Goal: Task Accomplishment & Management: Manage account settings

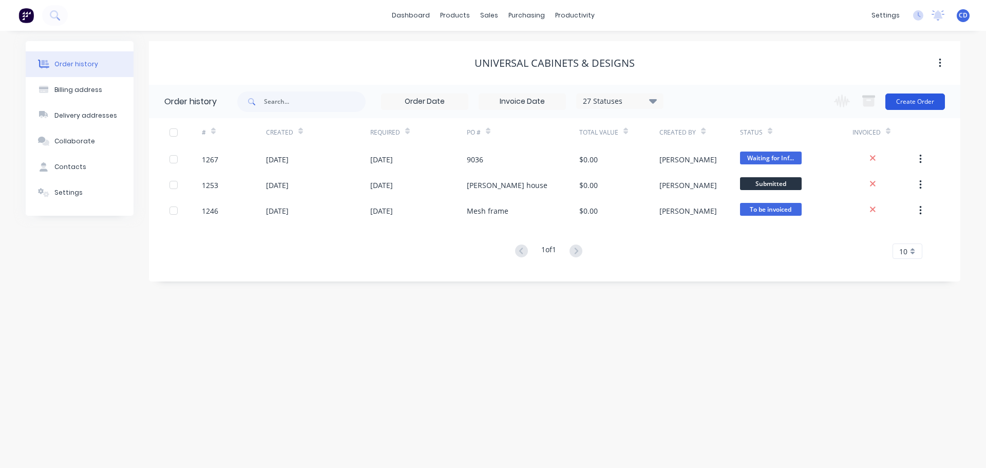
click at [926, 101] on button "Create Order" at bounding box center [915, 101] width 60 height 16
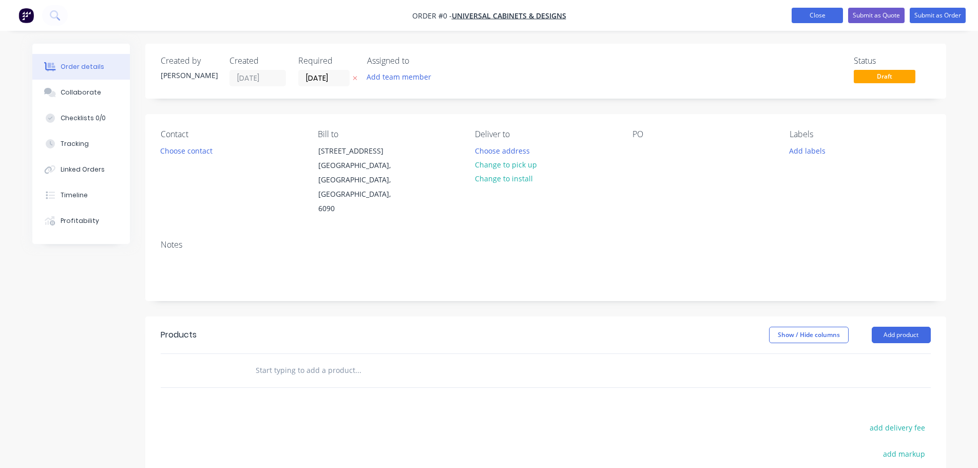
click at [816, 12] on button "Close" at bounding box center [817, 15] width 51 height 15
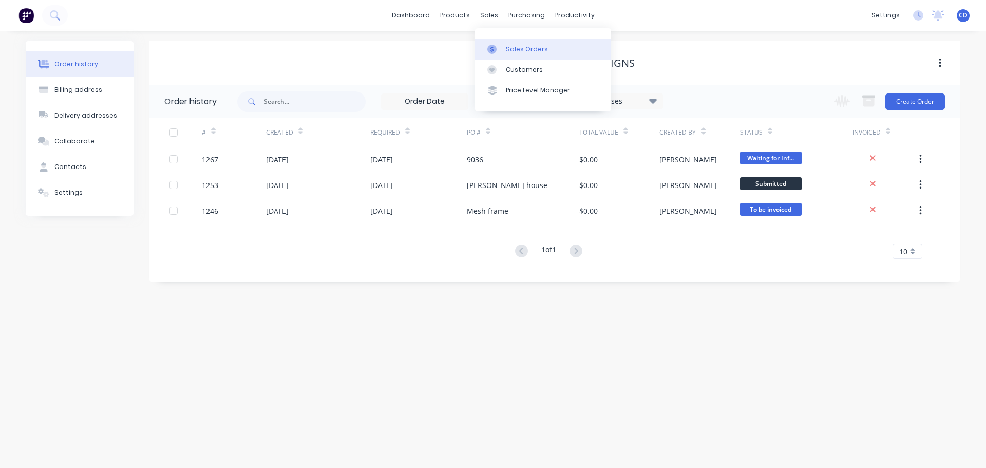
click at [501, 46] on div at bounding box center [494, 49] width 15 height 9
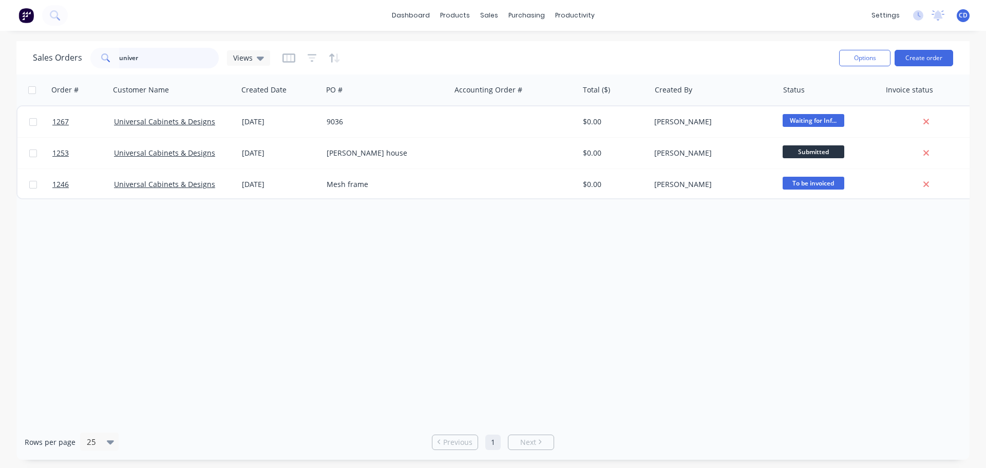
click at [152, 64] on input "univer" at bounding box center [169, 58] width 100 height 21
type input "u"
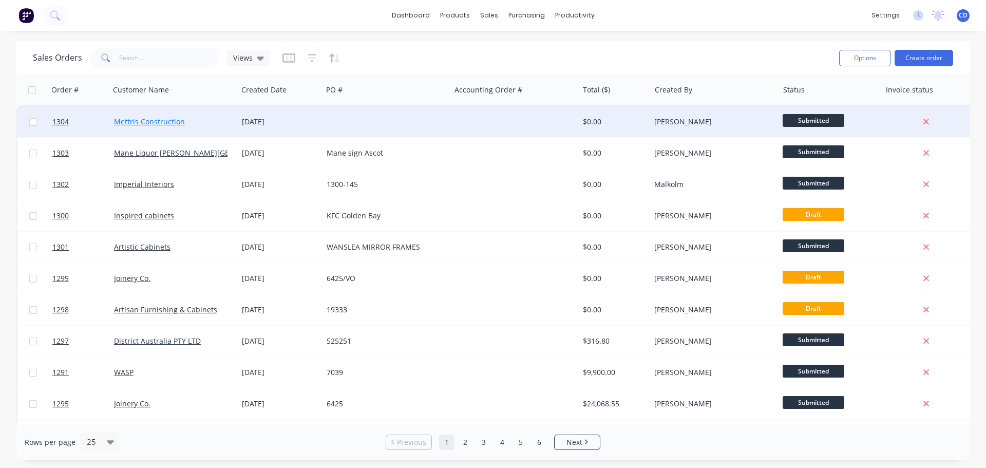
click at [169, 121] on link "Mettris Construction" at bounding box center [149, 122] width 71 height 10
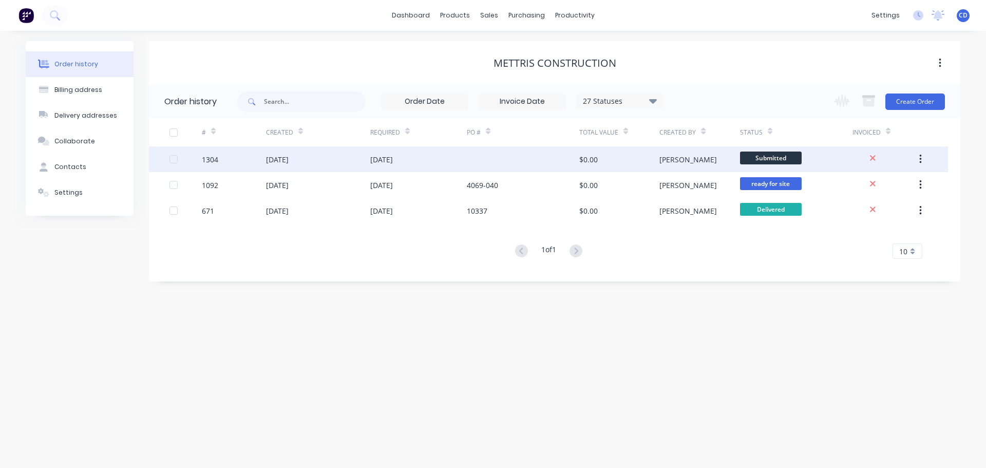
click at [659, 161] on div "[PERSON_NAME]" at bounding box center [687, 159] width 57 height 11
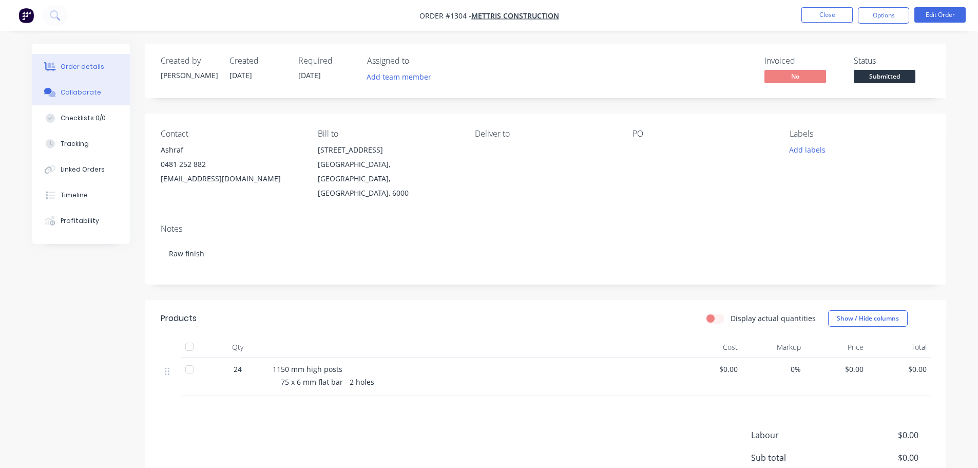
click at [99, 97] on button "Collaborate" at bounding box center [81, 93] width 98 height 26
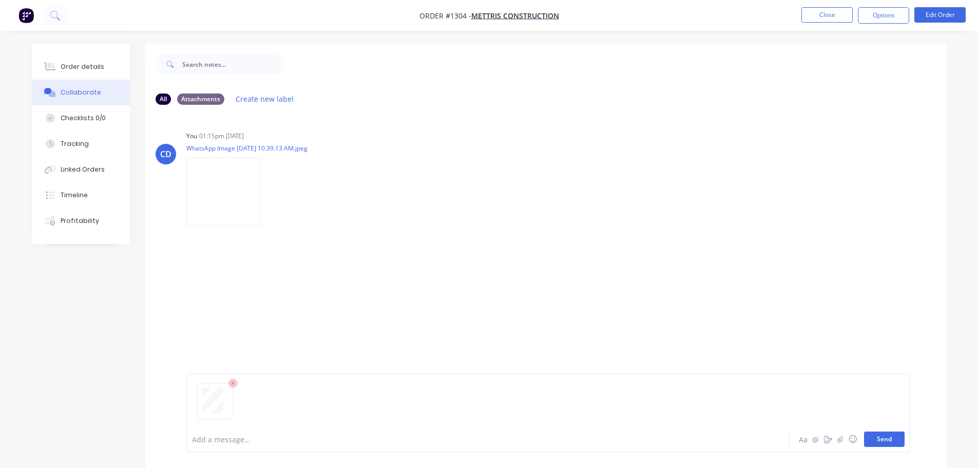
click at [880, 439] on button "Send" at bounding box center [884, 438] width 41 height 15
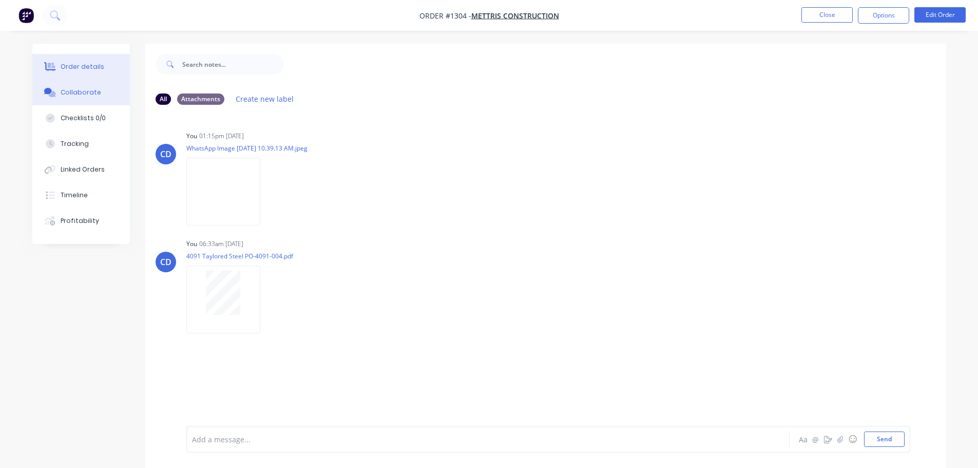
click at [83, 61] on button "Order details" at bounding box center [81, 67] width 98 height 26
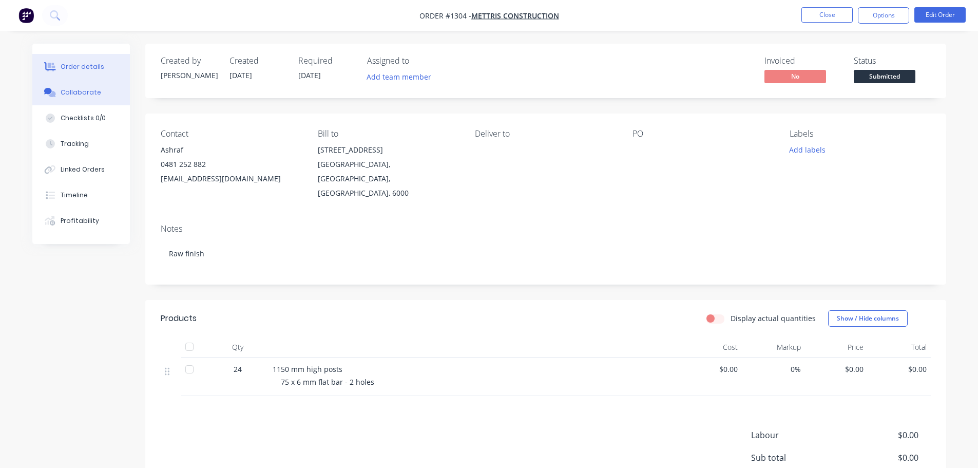
click at [84, 92] on div "Collaborate" at bounding box center [81, 92] width 41 height 9
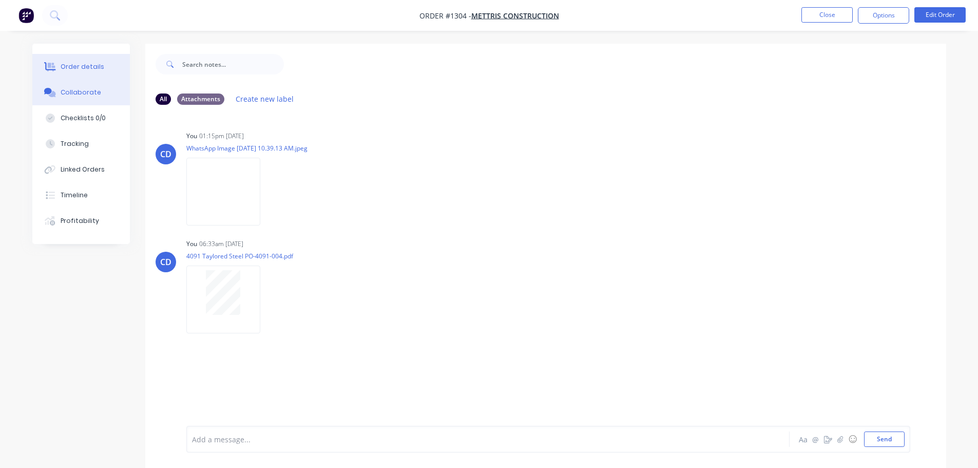
click at [88, 65] on div "Order details" at bounding box center [83, 66] width 44 height 9
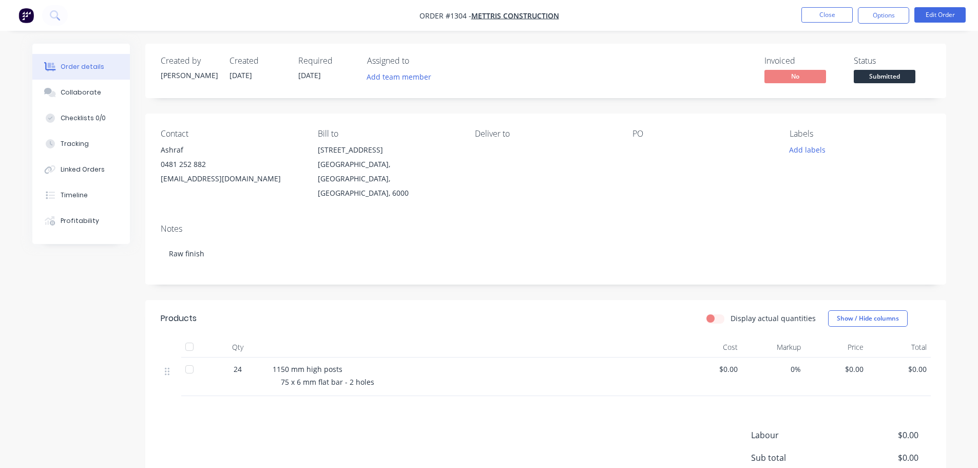
click at [640, 152] on div at bounding box center [696, 150] width 128 height 14
click at [636, 147] on div at bounding box center [696, 150] width 128 height 14
click at [644, 151] on div at bounding box center [696, 150] width 128 height 14
click at [947, 4] on nav "Order #1304 - Mettris Construction Close Options Edit Order" at bounding box center [489, 15] width 978 height 31
click at [940, 15] on button "Edit Order" at bounding box center [939, 14] width 51 height 15
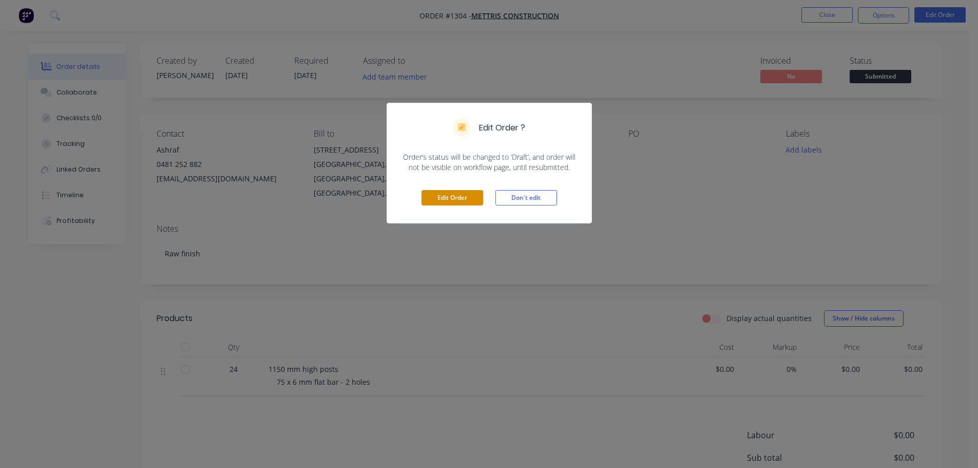
click at [477, 194] on button "Edit Order" at bounding box center [452, 197] width 62 height 15
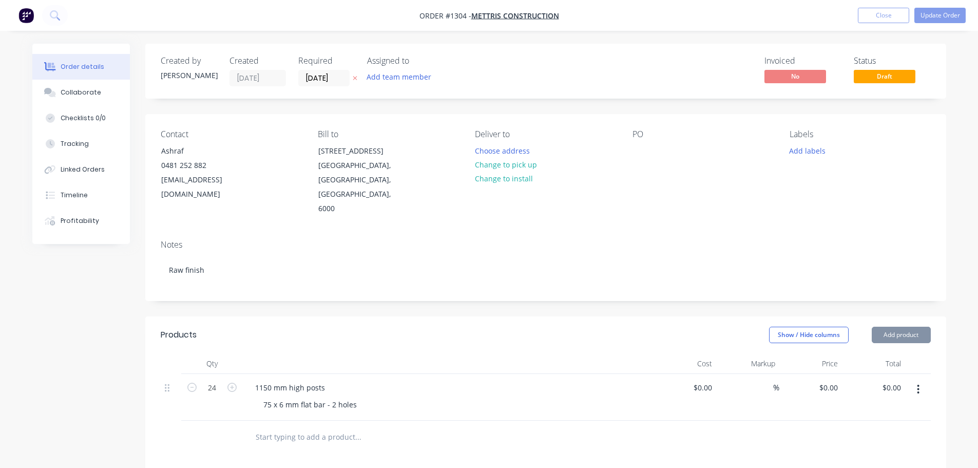
click at [667, 150] on div "PO" at bounding box center [702, 172] width 141 height 87
click at [645, 155] on div at bounding box center [640, 150] width 16 height 15
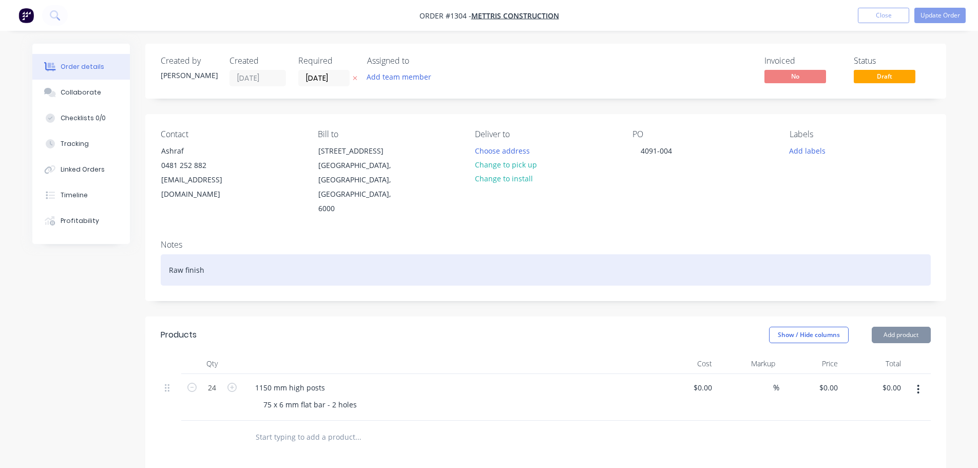
click at [234, 254] on div "Raw finish" at bounding box center [546, 269] width 770 height 31
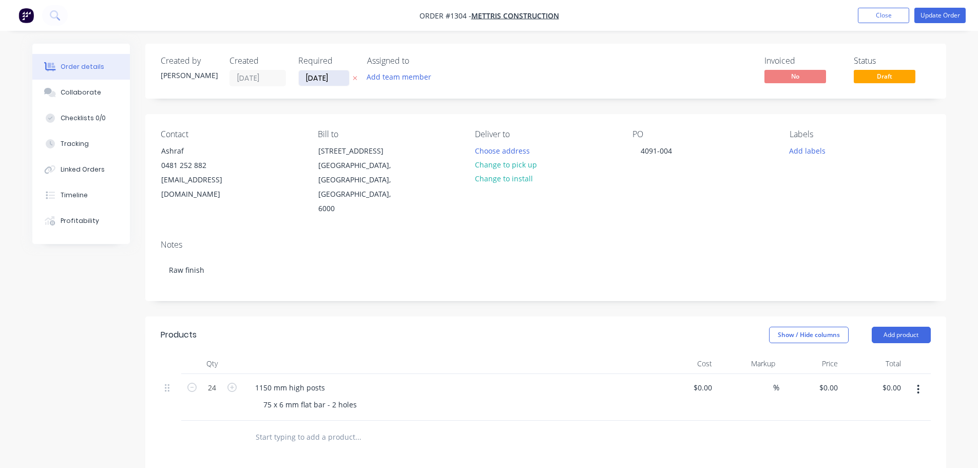
click at [318, 81] on input "[DATE]" at bounding box center [324, 77] width 50 height 15
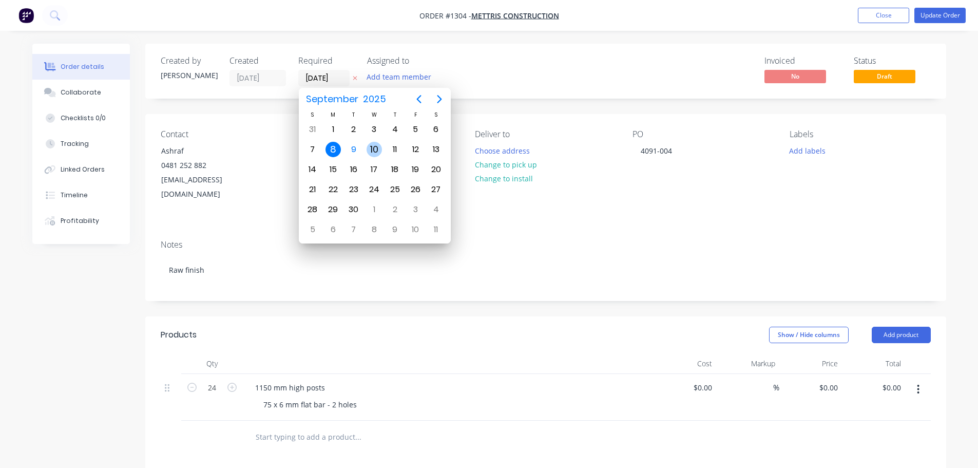
drag, startPoint x: 378, startPoint y: 144, endPoint x: 389, endPoint y: 145, distance: 10.9
click at [378, 146] on div "10" at bounding box center [374, 149] width 15 height 15
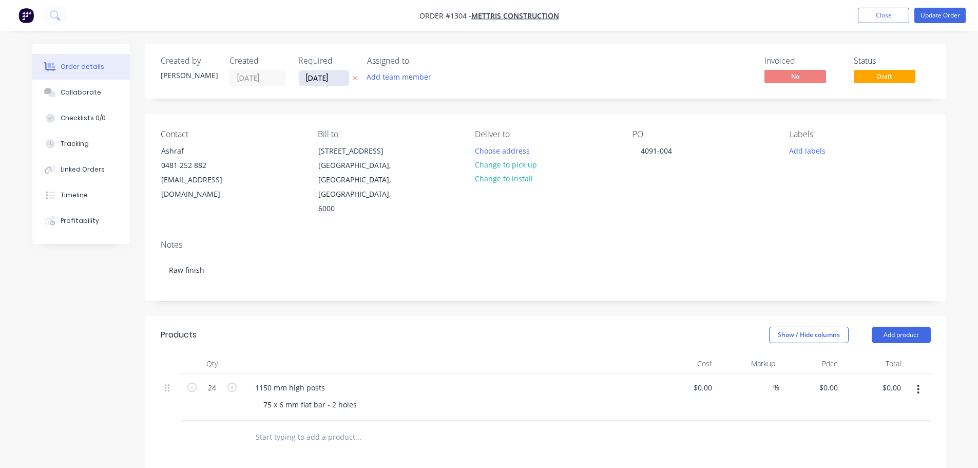
click at [331, 76] on input "[DATE]" at bounding box center [324, 77] width 50 height 15
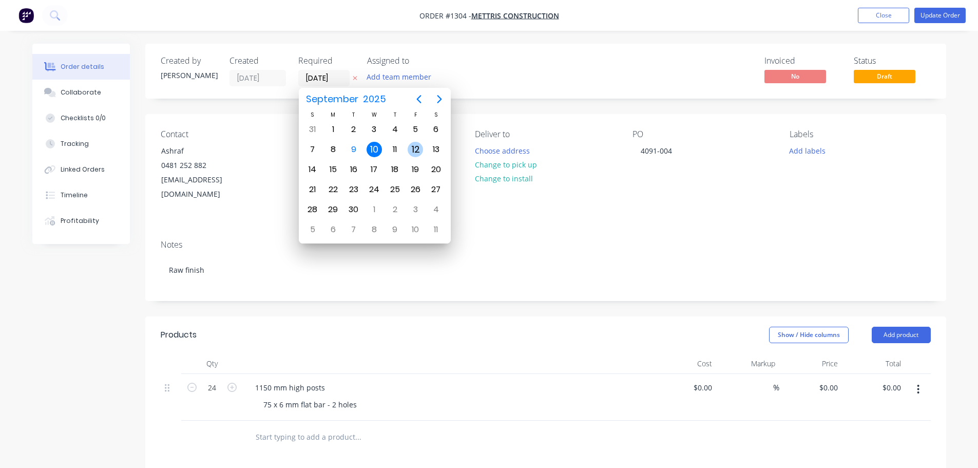
click at [414, 149] on div "12" at bounding box center [415, 149] width 15 height 15
type input "[DATE]"
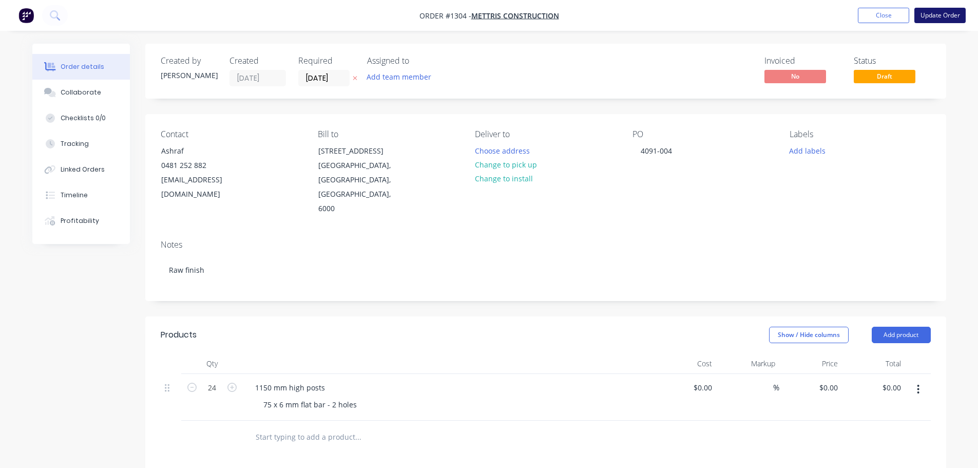
click at [937, 19] on button "Update Order" at bounding box center [939, 15] width 51 height 15
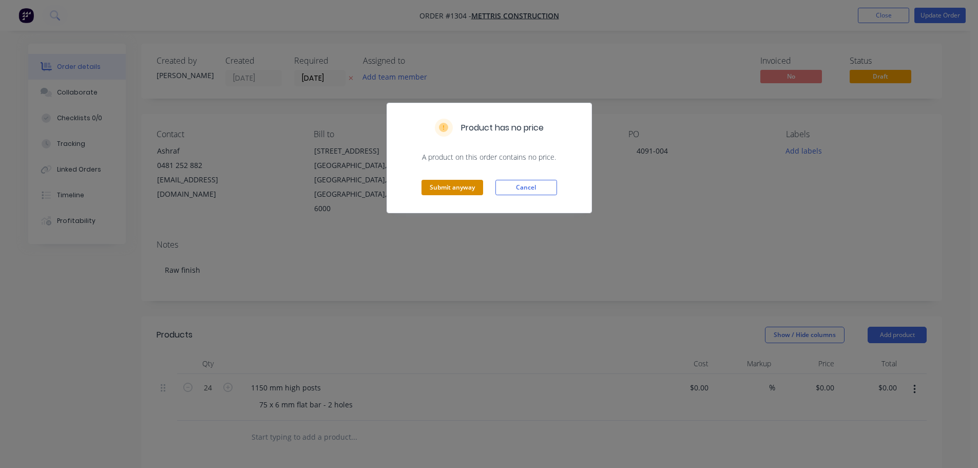
click at [434, 187] on button "Submit anyway" at bounding box center [452, 187] width 62 height 15
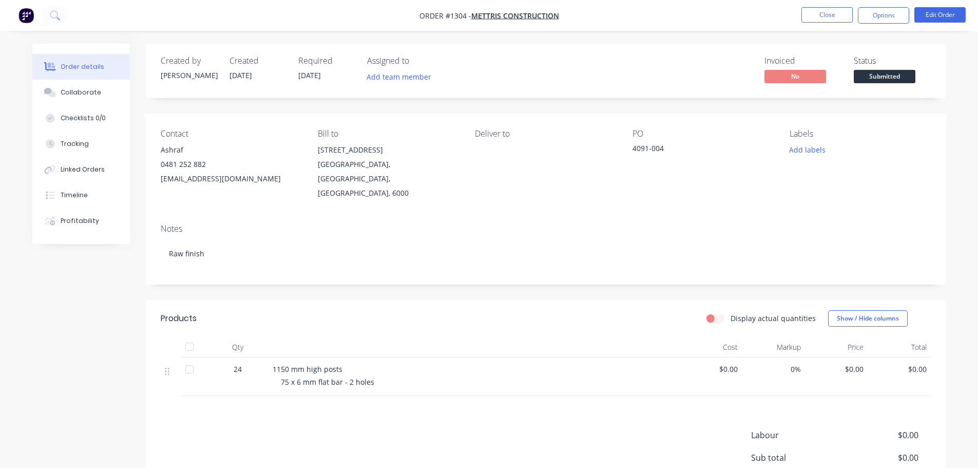
click at [891, 3] on nav "Order #1304 - Mettris Construction Close Options Edit Order" at bounding box center [489, 15] width 978 height 31
click at [883, 18] on button "Options" at bounding box center [883, 15] width 51 height 16
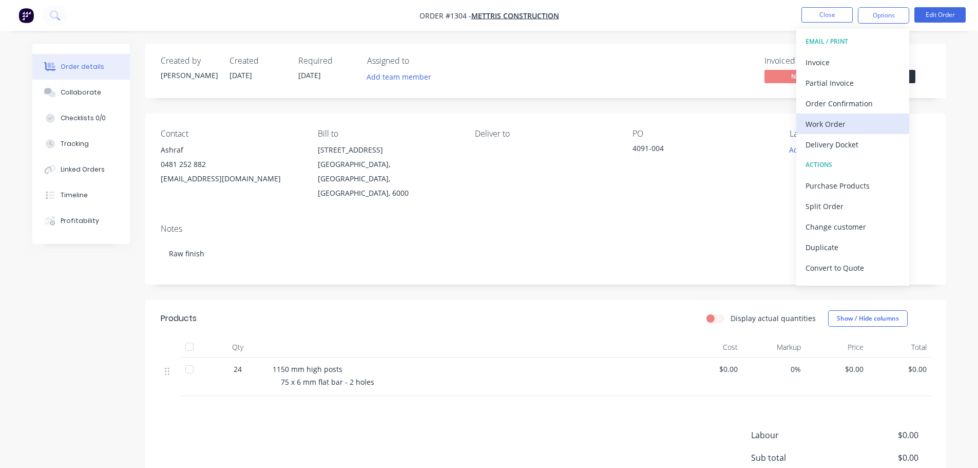
click at [828, 125] on div "Work Order" at bounding box center [852, 124] width 94 height 15
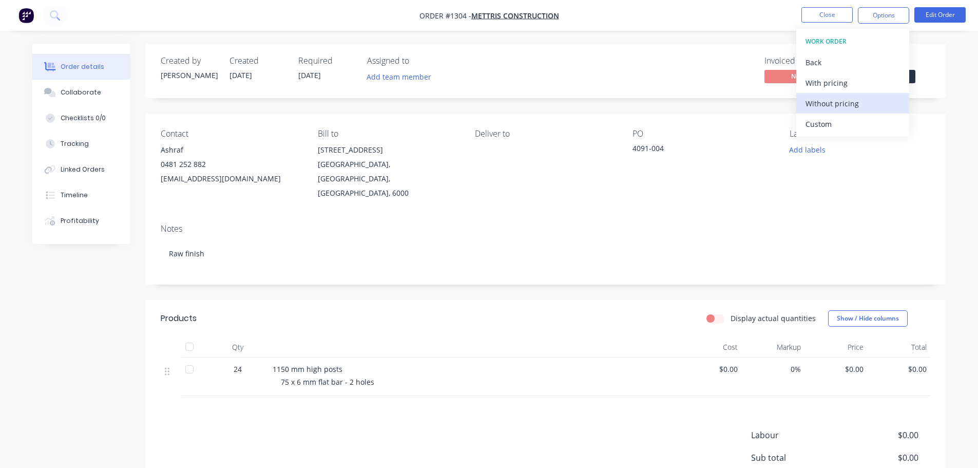
click at [830, 101] on div "Without pricing" at bounding box center [852, 103] width 94 height 15
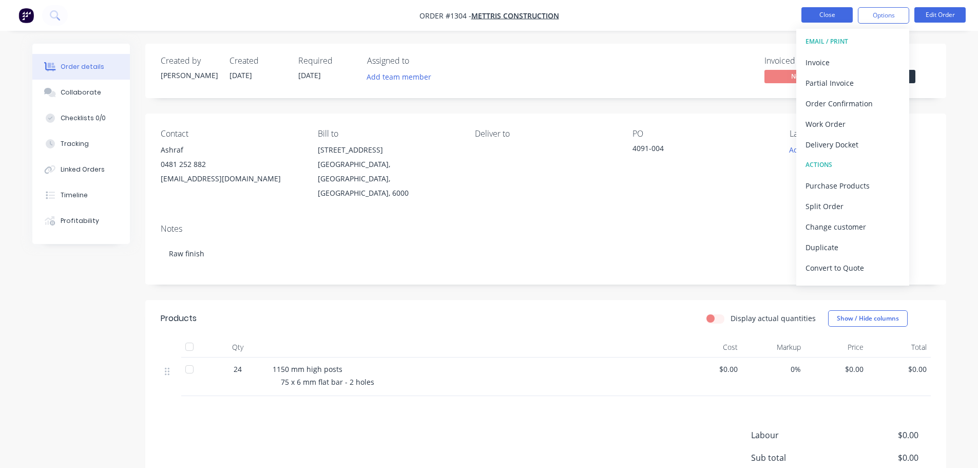
click at [831, 16] on button "Close" at bounding box center [826, 14] width 51 height 15
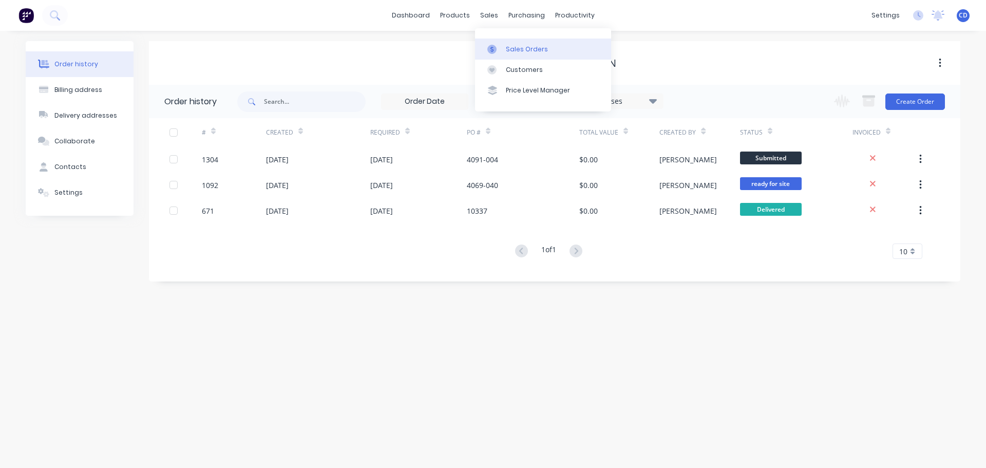
click at [512, 53] on div "Sales Orders" at bounding box center [527, 49] width 42 height 9
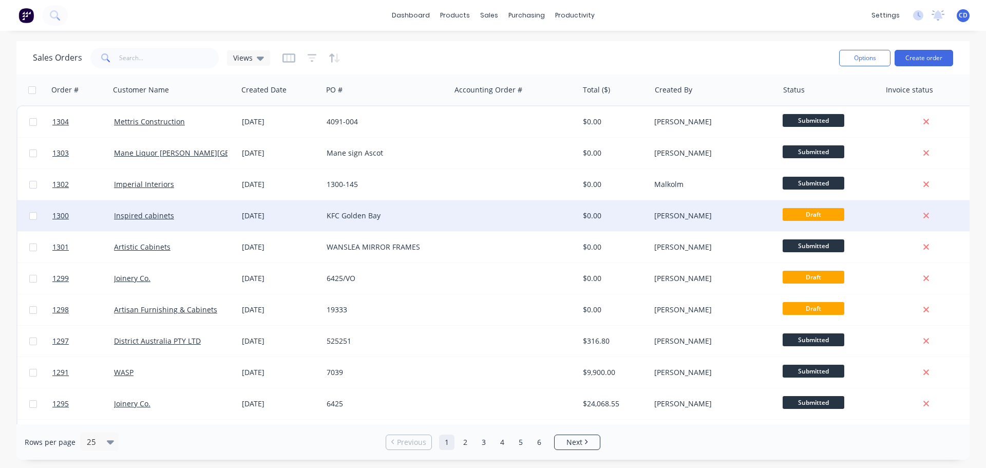
click at [238, 220] on div "[DATE]" at bounding box center [280, 215] width 85 height 31
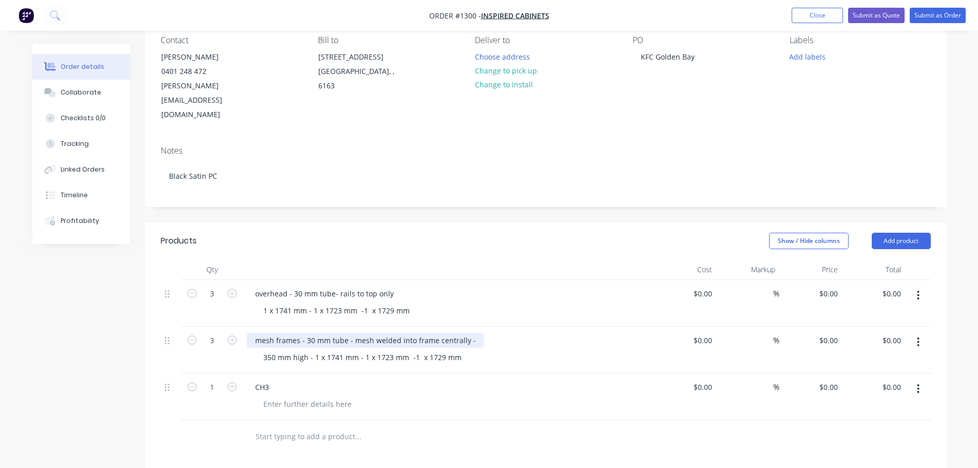
scroll to position [103, 0]
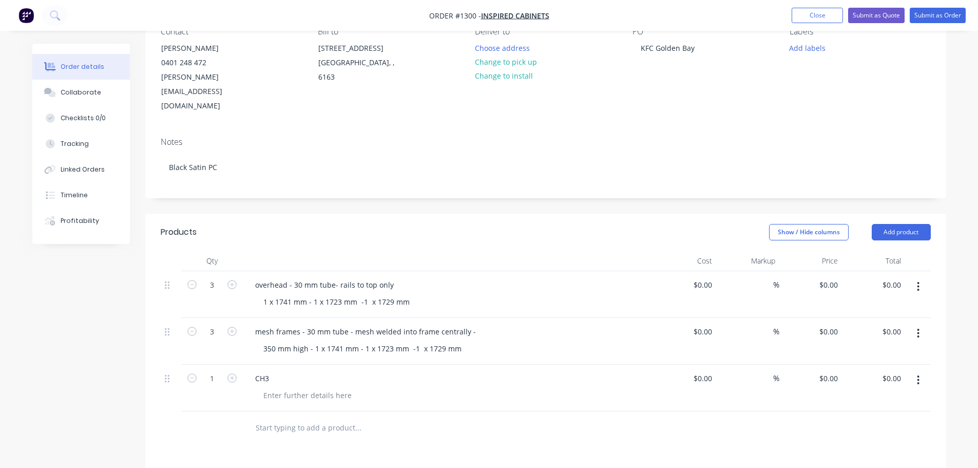
click at [646, 251] on div at bounding box center [448, 261] width 411 height 21
click at [295, 388] on div at bounding box center [307, 395] width 105 height 15
click at [235, 373] on icon "button" at bounding box center [231, 377] width 9 height 9
type input "2"
click at [302, 388] on div at bounding box center [307, 395] width 105 height 15
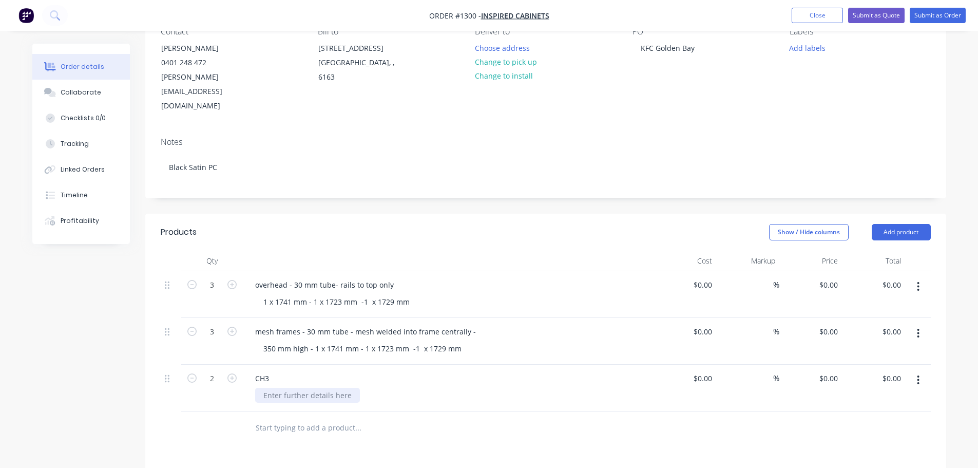
click at [297, 388] on div at bounding box center [307, 395] width 105 height 15
drag, startPoint x: 267, startPoint y: 369, endPoint x: 211, endPoint y: 380, distance: 57.2
click at [210, 380] on div "2" at bounding box center [212, 387] width 62 height 47
click at [275, 371] on div "CH3" at bounding box center [262, 378] width 30 height 15
click at [264, 388] on div "sinlge bensh" at bounding box center [285, 395] width 61 height 15
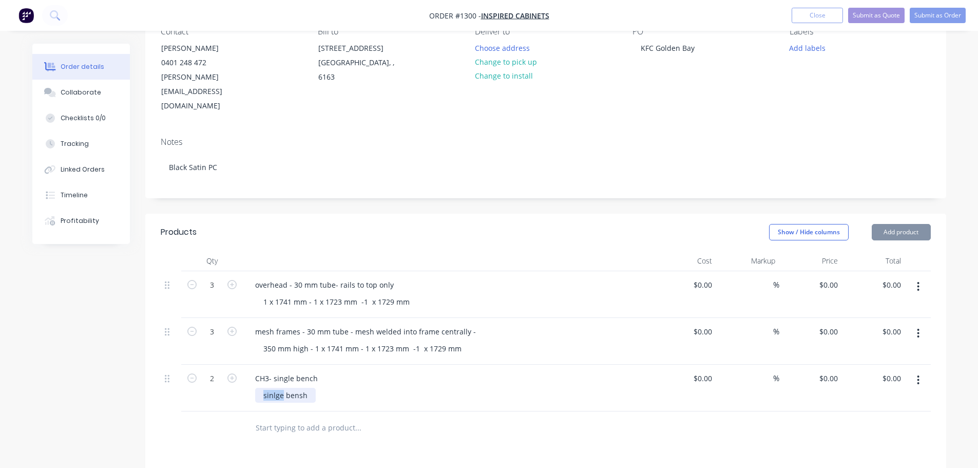
click at [264, 388] on div "sinlge bensh" at bounding box center [285, 395] width 61 height 15
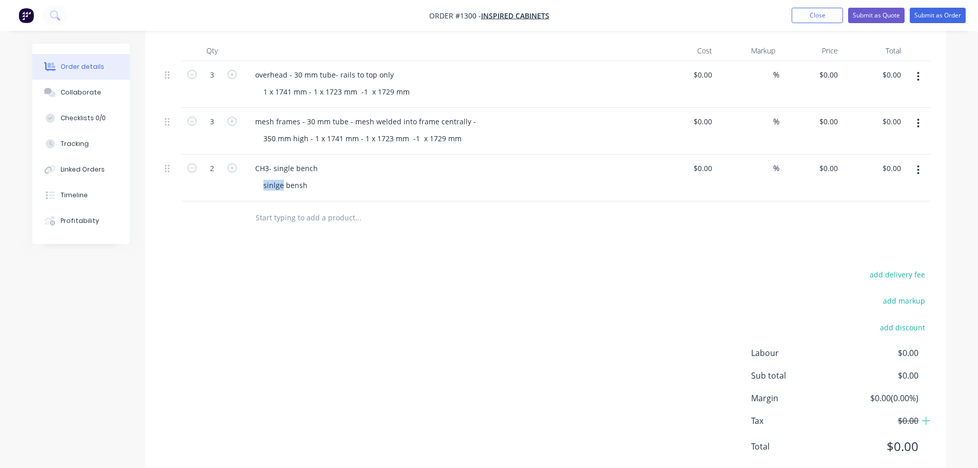
scroll to position [159, 0]
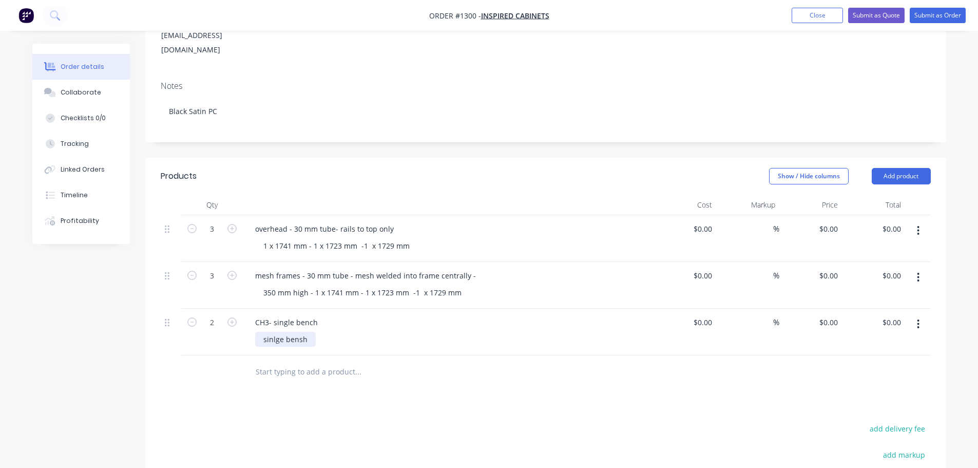
click at [287, 332] on div "sinlge bensh" at bounding box center [285, 339] width 61 height 15
click at [290, 332] on div "single bench" at bounding box center [285, 339] width 61 height 15
click at [299, 332] on div at bounding box center [452, 339] width 394 height 15
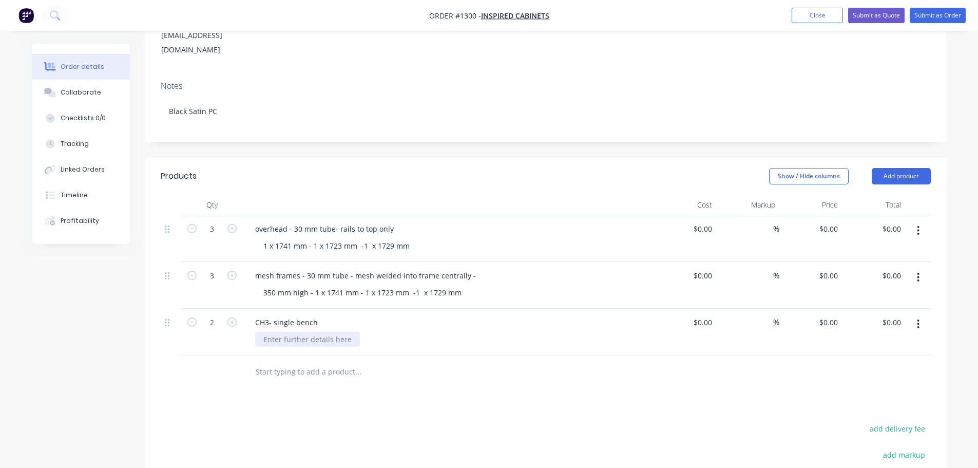
click at [283, 332] on div at bounding box center [307, 339] width 105 height 15
click at [893, 168] on button "Add product" at bounding box center [901, 176] width 59 height 16
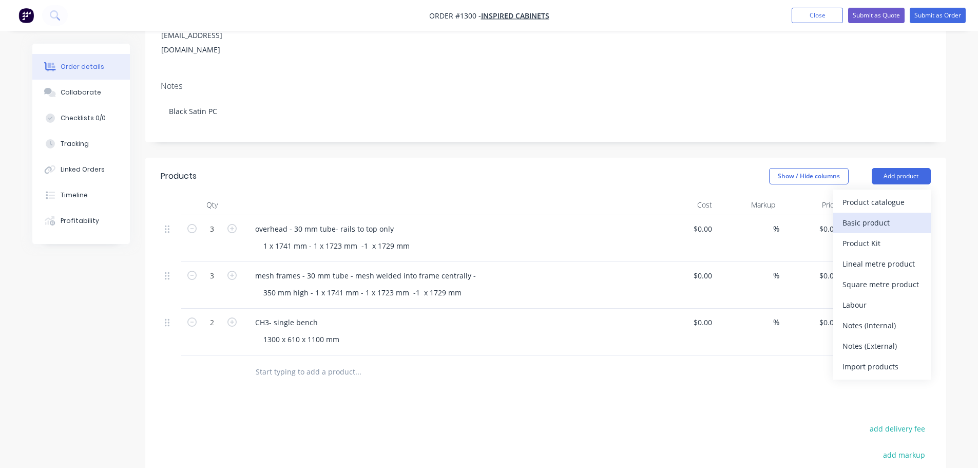
click at [868, 215] on div "Basic product" at bounding box center [881, 222] width 79 height 15
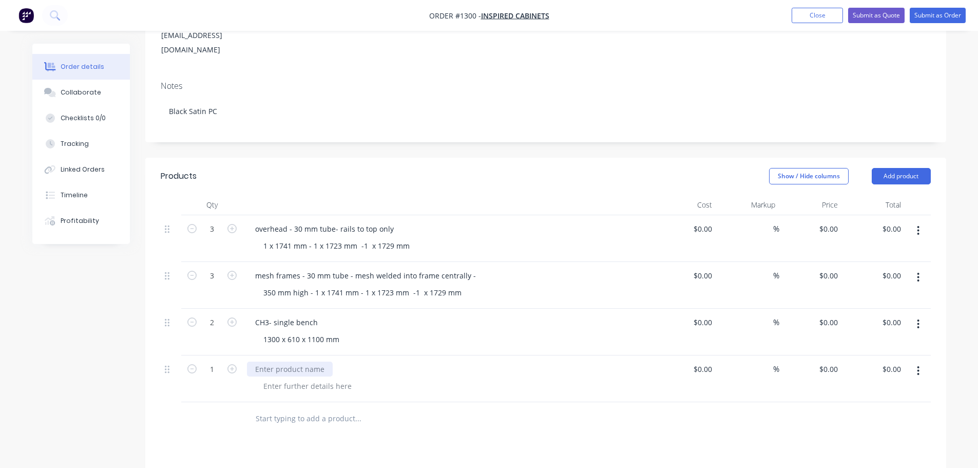
click at [268, 361] on div at bounding box center [290, 368] width 86 height 15
click at [233, 364] on icon "button" at bounding box center [231, 368] width 9 height 9
type input "2"
click at [267, 361] on div at bounding box center [290, 368] width 86 height 15
click at [99, 106] on button "Checklists 0/0" at bounding box center [81, 118] width 98 height 26
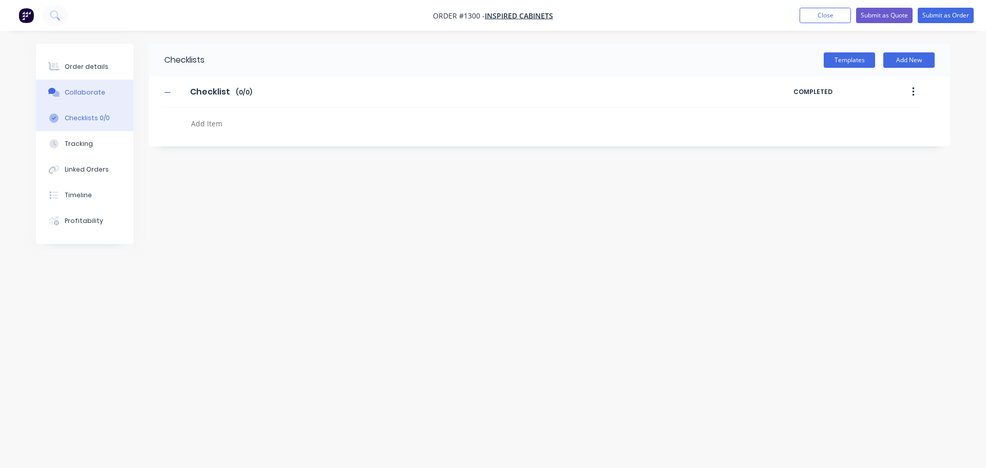
type textarea "x"
click at [98, 93] on div "Collaborate" at bounding box center [85, 92] width 41 height 9
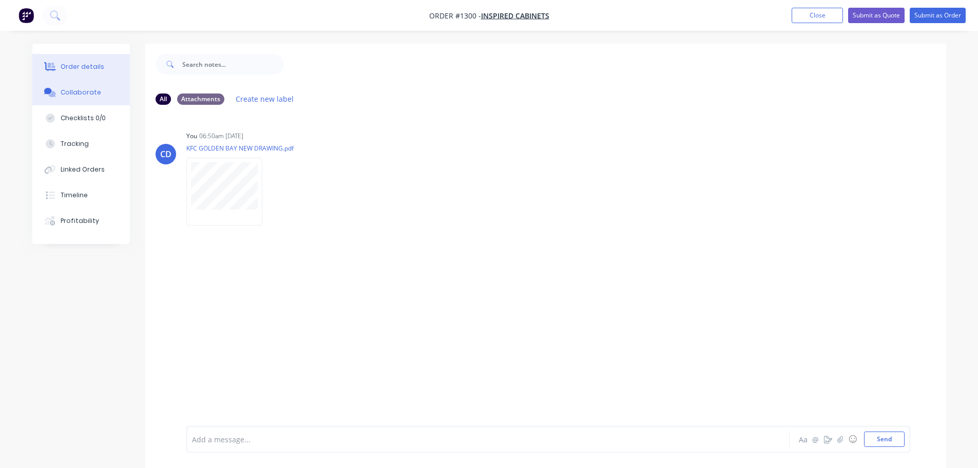
click at [101, 71] on button "Order details" at bounding box center [81, 67] width 98 height 26
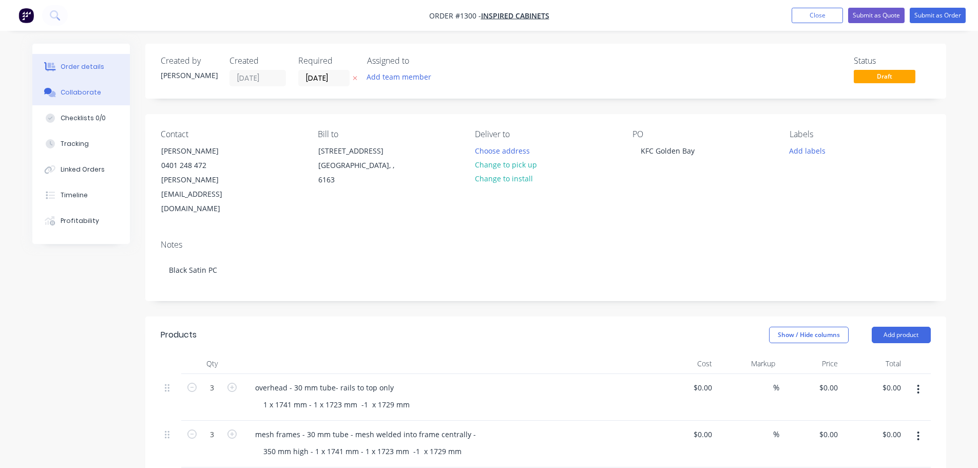
click at [92, 93] on div "Collaborate" at bounding box center [81, 92] width 41 height 9
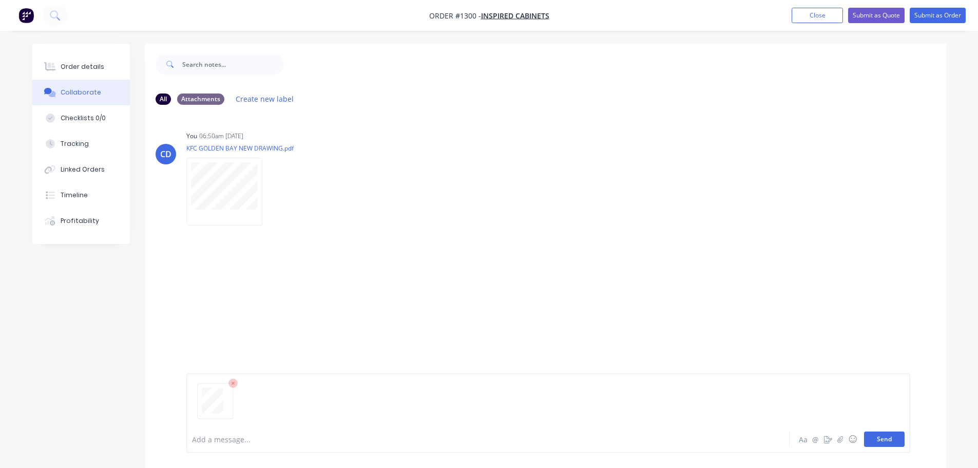
click at [884, 436] on button "Send" at bounding box center [884, 438] width 41 height 15
click at [92, 68] on div "Order details" at bounding box center [83, 66] width 44 height 9
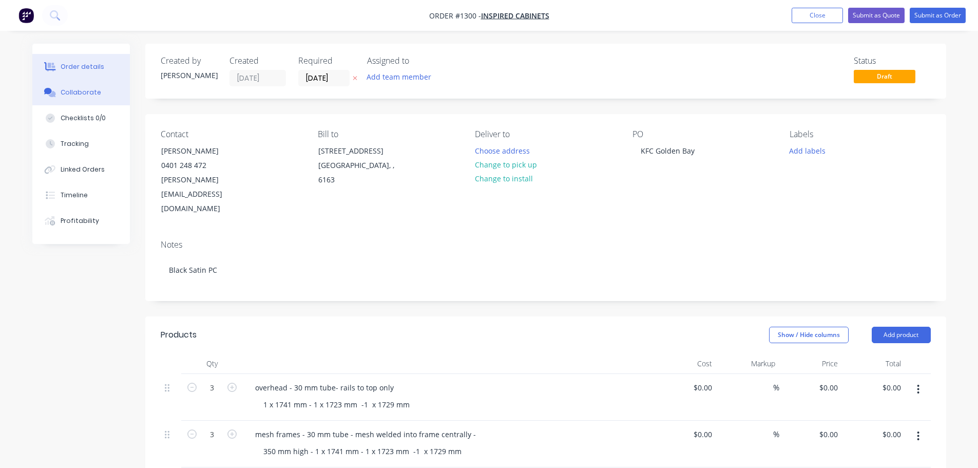
click at [80, 90] on div "Collaborate" at bounding box center [81, 92] width 41 height 9
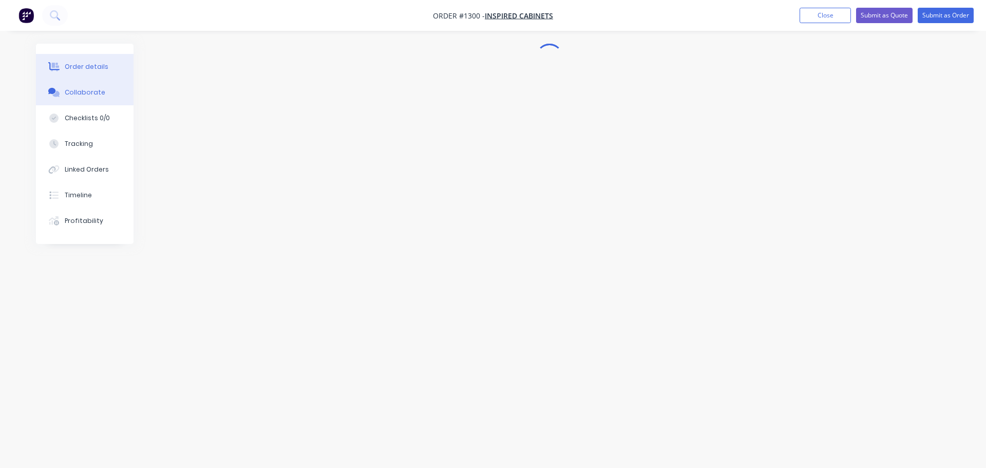
click at [106, 72] on button "Order details" at bounding box center [85, 67] width 98 height 26
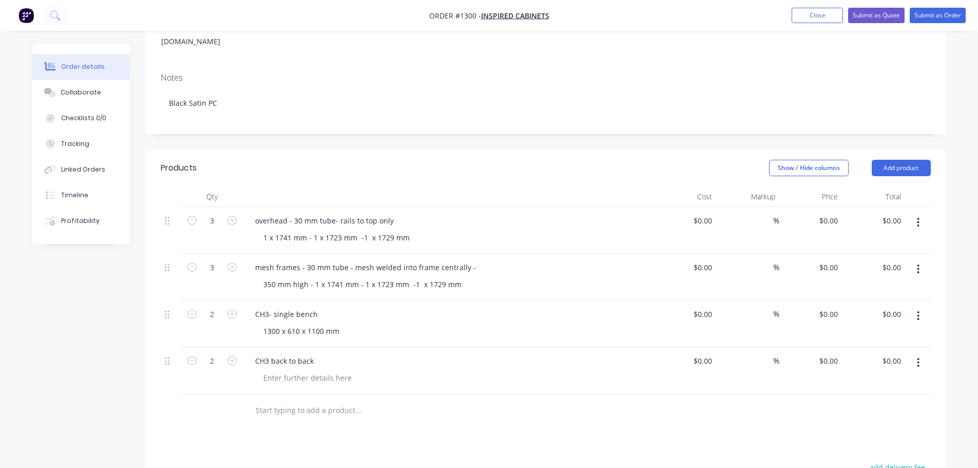
scroll to position [205, 0]
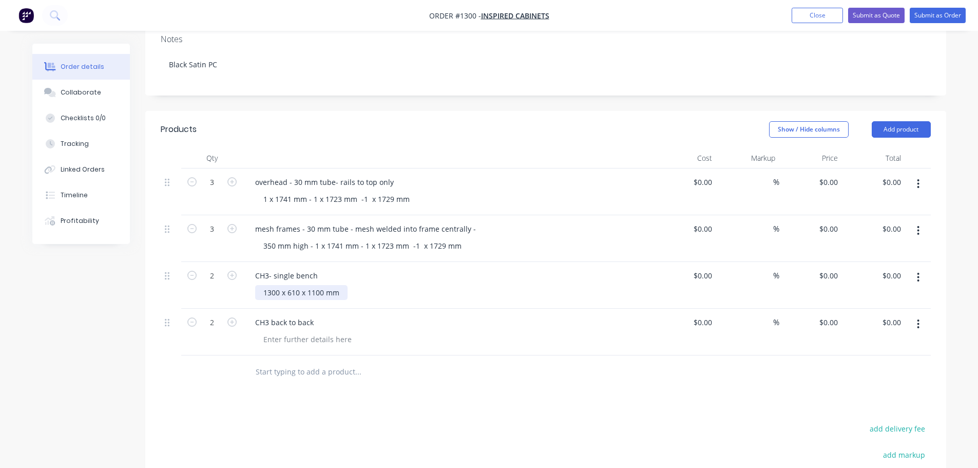
click at [280, 285] on div "1300 x 610 x 1100 mm" at bounding box center [301, 292] width 92 height 15
click at [281, 285] on div "1300 x 610 x 1100 mm" at bounding box center [301, 292] width 92 height 15
copy div "1300 x 610 x 1100 mm"
click at [296, 332] on div at bounding box center [307, 339] width 105 height 15
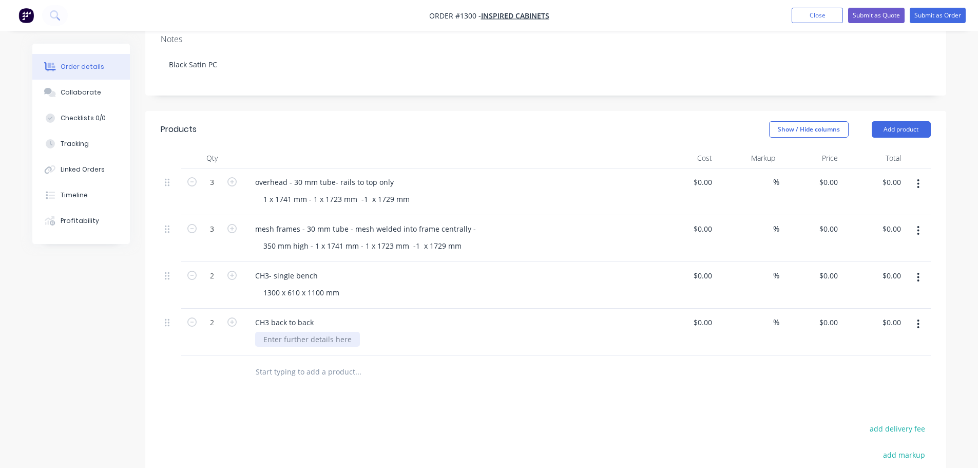
paste div
click at [271, 285] on div "1300 x 610 x 1100 mm" at bounding box center [301, 292] width 92 height 15
click at [276, 332] on div "1300 x 610 x 1100 mm" at bounding box center [301, 339] width 92 height 15
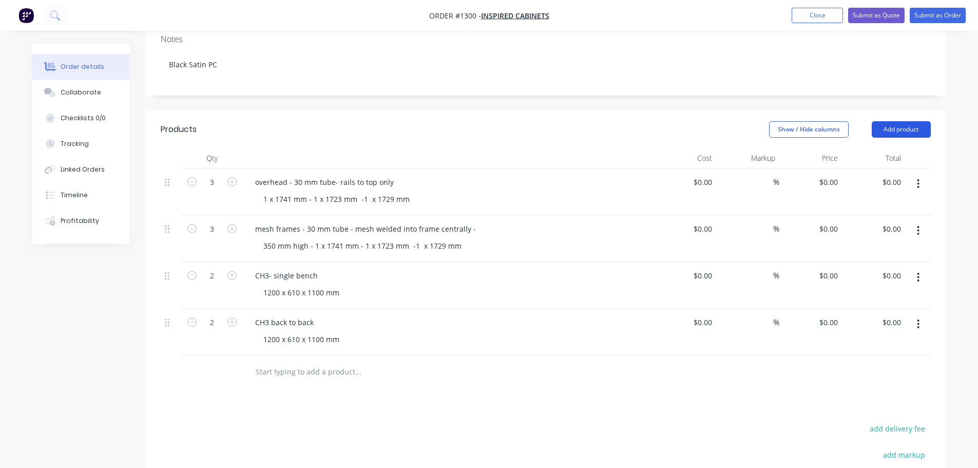
click at [902, 121] on button "Add product" at bounding box center [901, 129] width 59 height 16
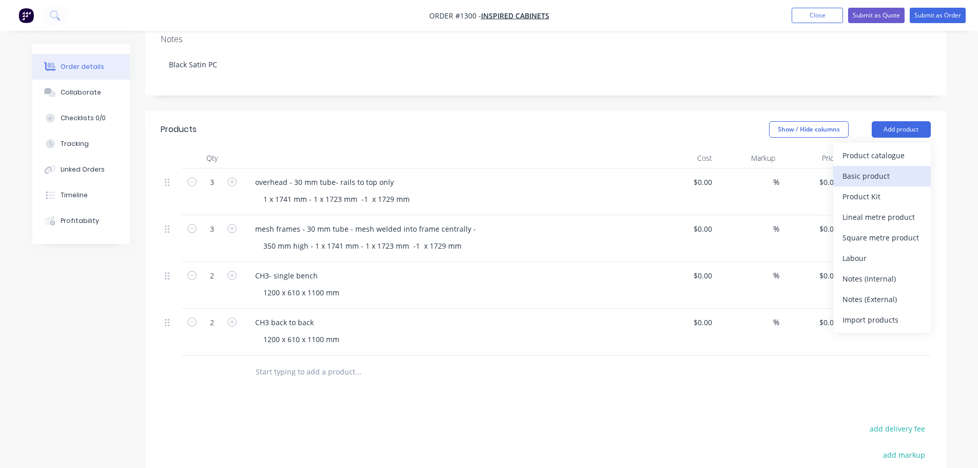
click at [870, 168] on div "Basic product" at bounding box center [881, 175] width 79 height 15
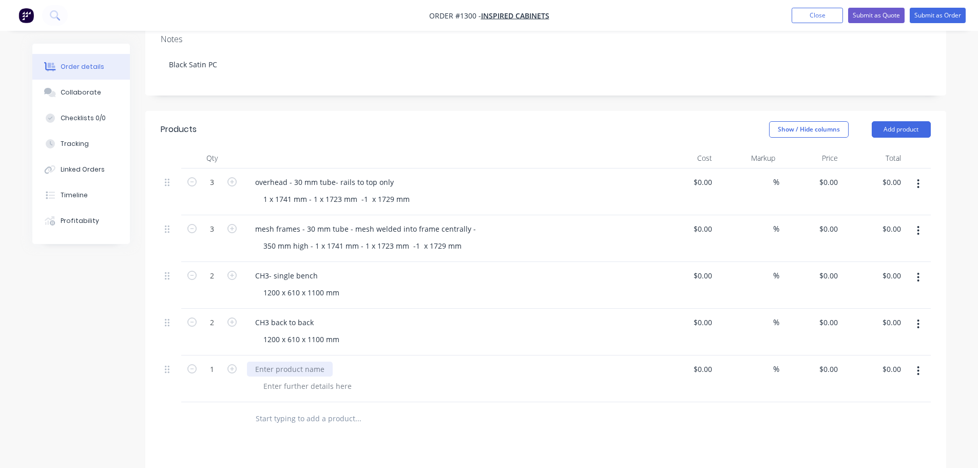
click at [271, 361] on div at bounding box center [290, 368] width 86 height 15
click at [308, 361] on div at bounding box center [290, 368] width 86 height 15
click at [268, 361] on div "CH4corne rbench" at bounding box center [285, 368] width 76 height 15
click at [296, 361] on div "CH4 corne rbench" at bounding box center [286, 368] width 79 height 15
click at [305, 378] on div at bounding box center [307, 385] width 105 height 15
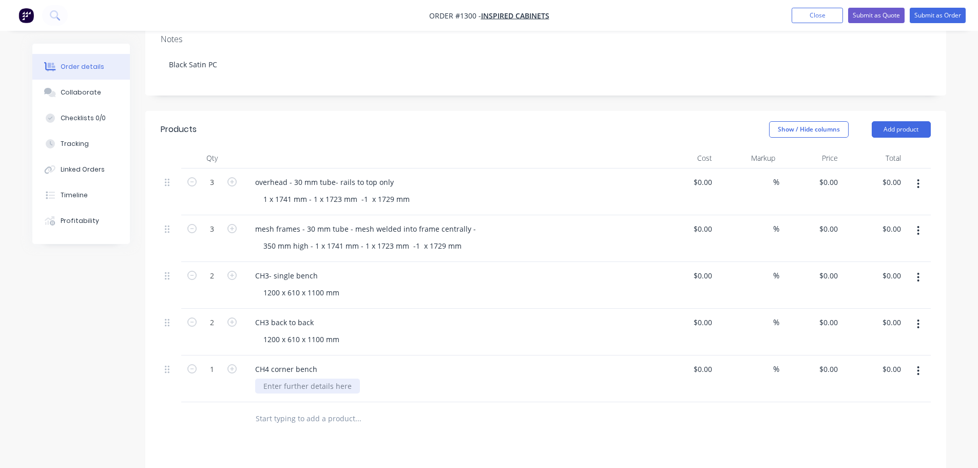
click at [266, 378] on div at bounding box center [307, 385] width 105 height 15
click at [324, 378] on div "1873 x 3002 x" at bounding box center [452, 385] width 394 height 15
click at [318, 378] on div "1873 x 3002 x" at bounding box center [452, 385] width 394 height 15
click at [316, 378] on div "1873 x 3002 x" at bounding box center [286, 385] width 63 height 15
click at [233, 364] on icon "button" at bounding box center [231, 368] width 9 height 9
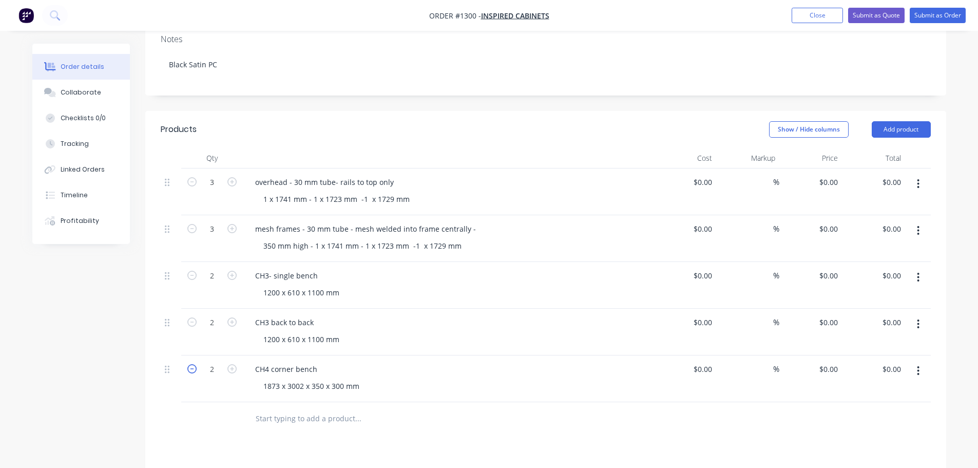
click at [194, 364] on icon "button" at bounding box center [191, 368] width 9 height 9
type input "1"
click at [438, 238] on div "350 mm high - 1 x 1741 mm - 1 x 1723 mm -1 x 1729 mm" at bounding box center [362, 245] width 215 height 15
click at [474, 262] on div "CH3- single bench 1200 x 610 x 1100 mm" at bounding box center [448, 285] width 411 height 47
click at [269, 268] on div "CH3- single bench" at bounding box center [286, 275] width 79 height 15
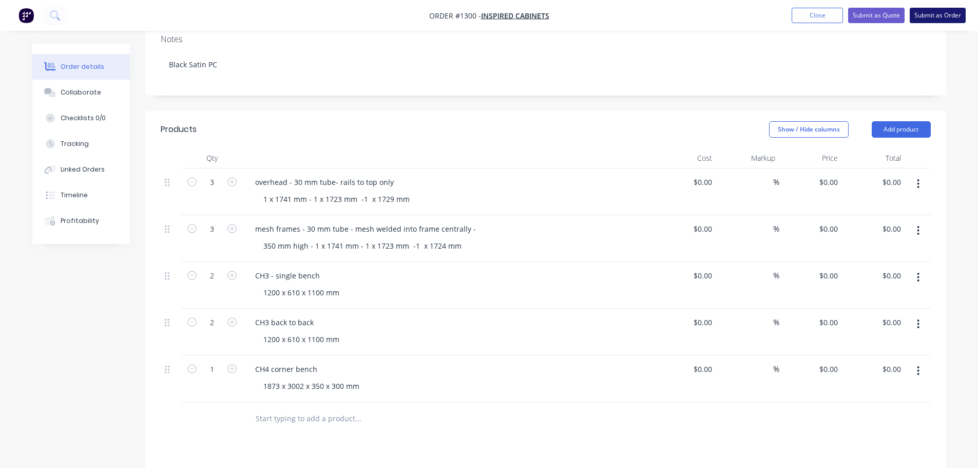
click at [947, 22] on button "Submit as Order" at bounding box center [938, 15] width 56 height 15
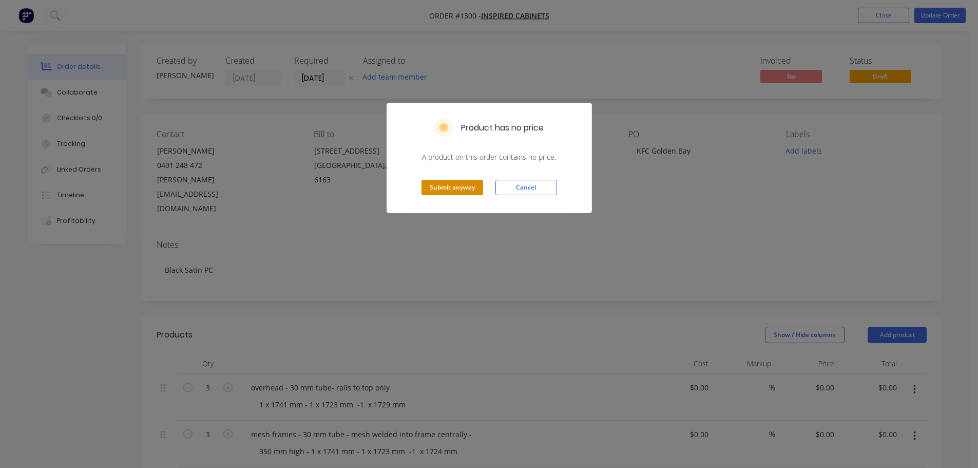
click at [457, 190] on button "Submit anyway" at bounding box center [452, 187] width 62 height 15
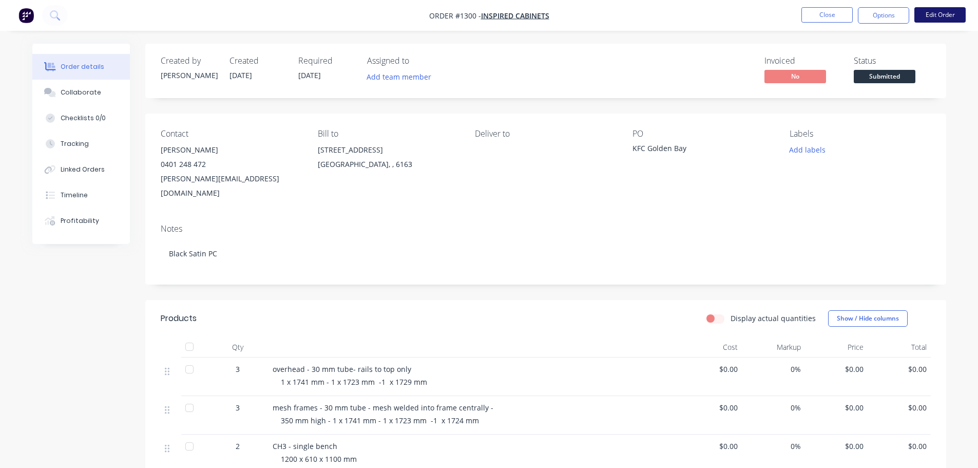
click at [943, 18] on button "Edit Order" at bounding box center [939, 14] width 51 height 15
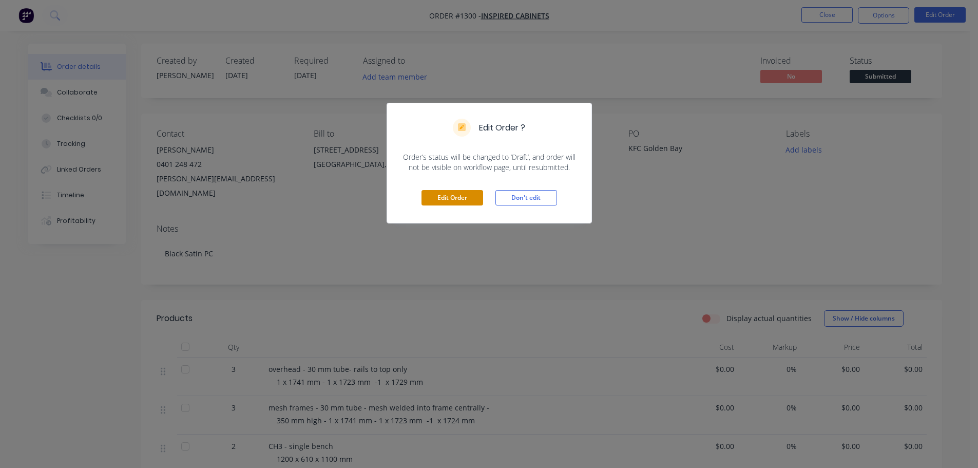
click at [467, 195] on button "Edit Order" at bounding box center [452, 197] width 62 height 15
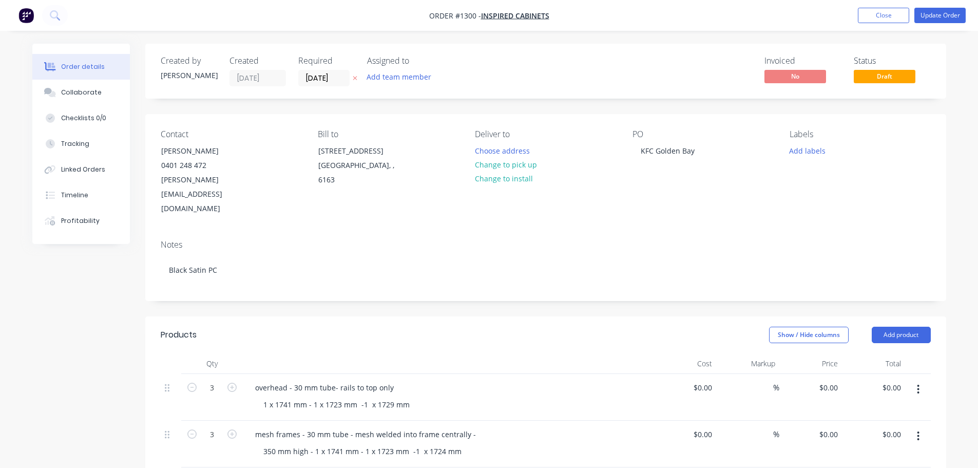
click at [329, 85] on label "[DATE]" at bounding box center [323, 78] width 51 height 16
click at [329, 85] on input "[DATE]" at bounding box center [324, 77] width 50 height 15
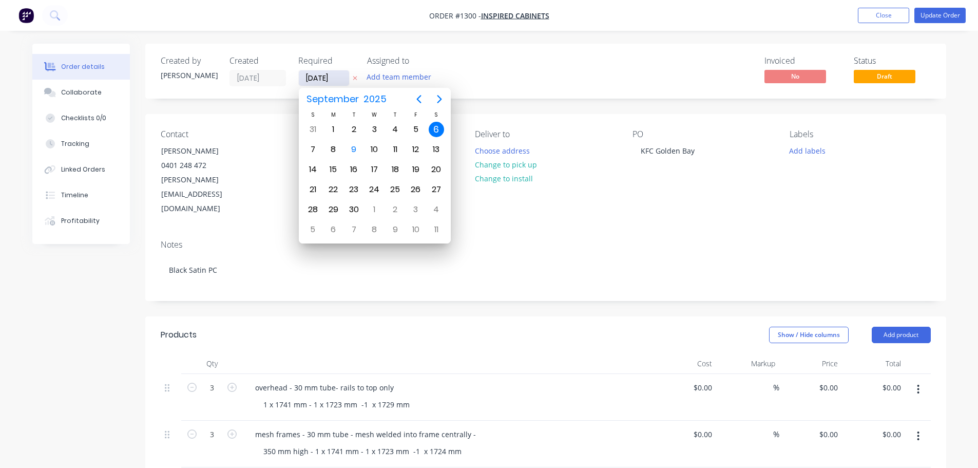
click at [329, 85] on input "[DATE]" at bounding box center [324, 77] width 50 height 15
click at [415, 169] on div "19" at bounding box center [415, 169] width 15 height 15
type input "[DATE]"
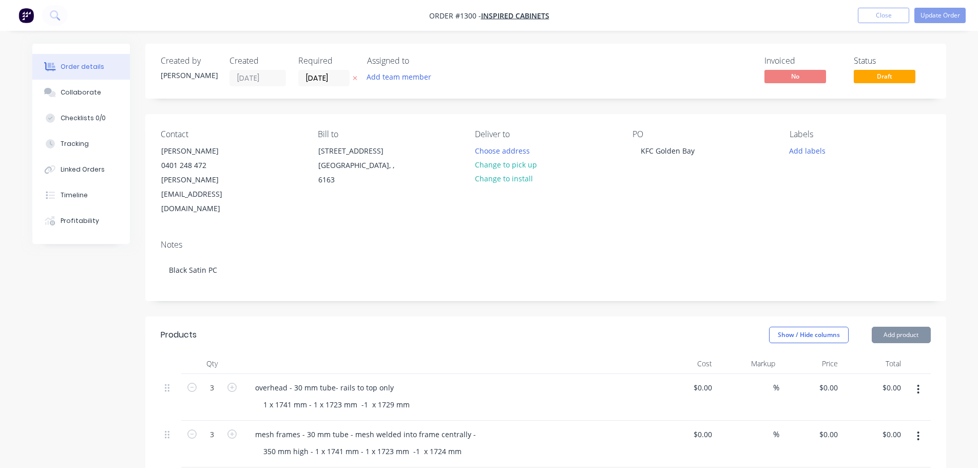
click at [459, 232] on div "Notes Black Satin PC" at bounding box center [545, 266] width 801 height 69
click at [945, 14] on button "Update Order" at bounding box center [939, 15] width 51 height 15
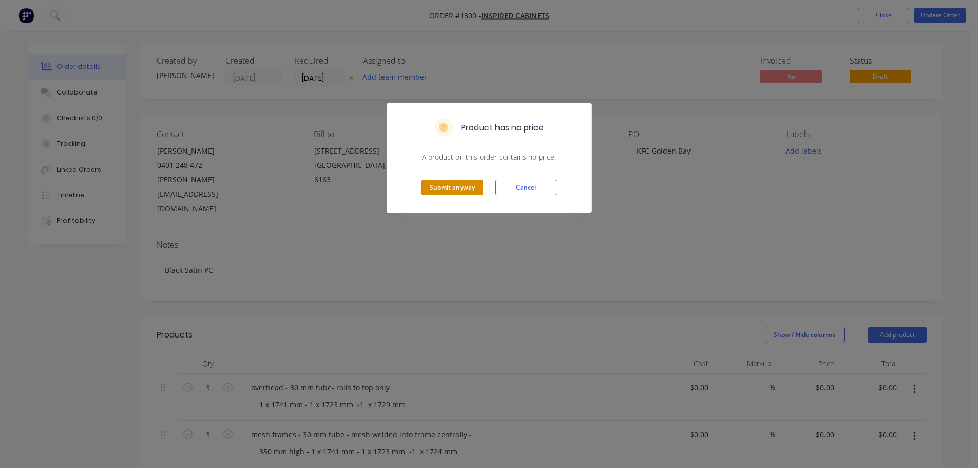
click at [448, 194] on button "Submit anyway" at bounding box center [452, 187] width 62 height 15
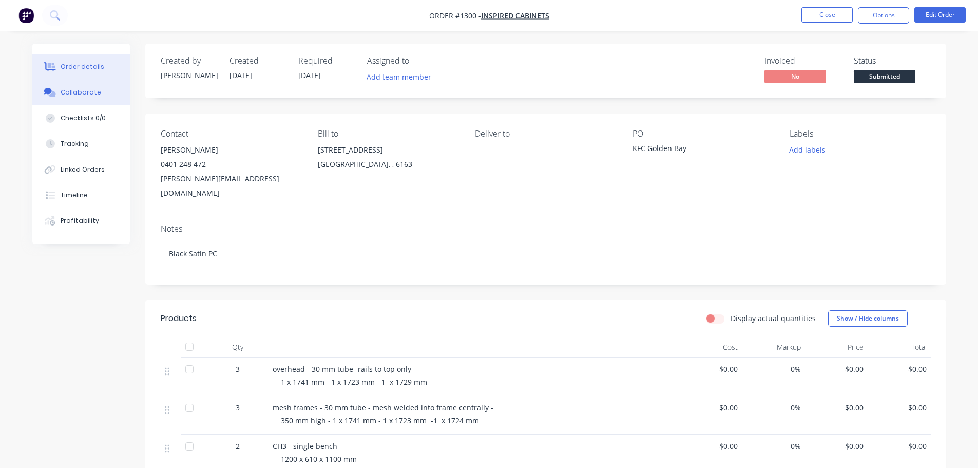
click at [83, 95] on div "Collaborate" at bounding box center [81, 92] width 41 height 9
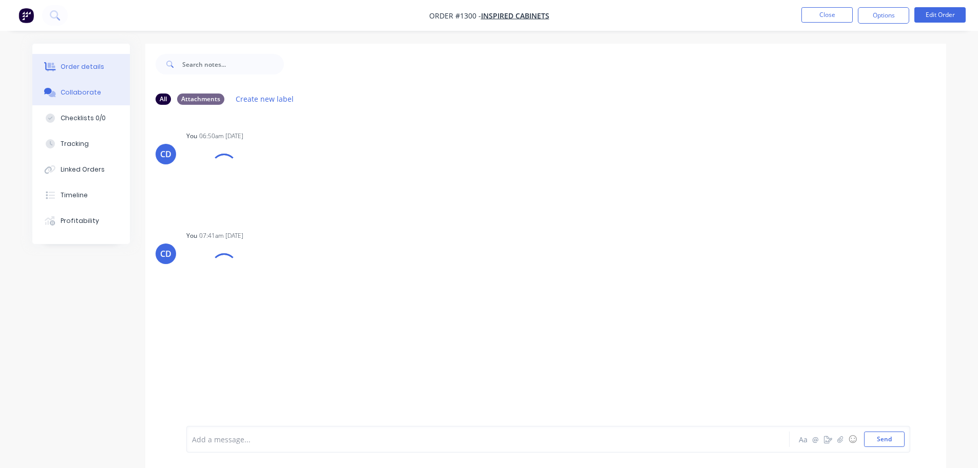
click at [93, 71] on button "Order details" at bounding box center [81, 67] width 98 height 26
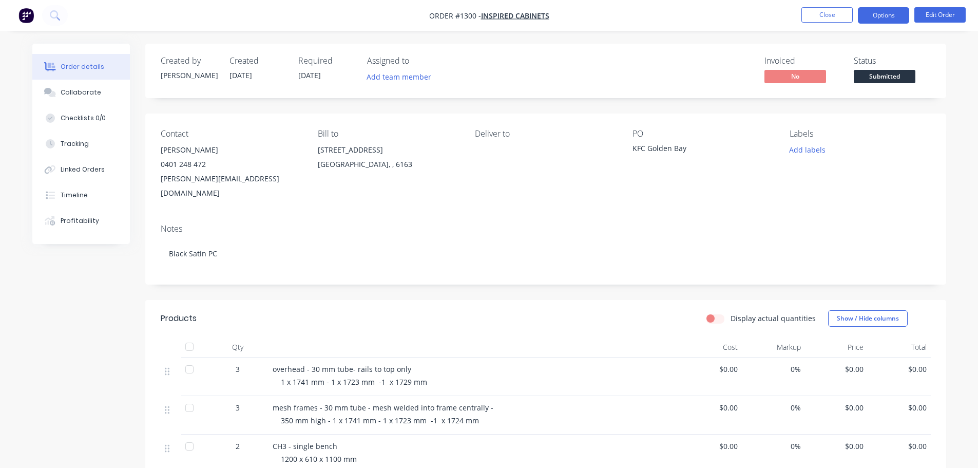
click at [890, 17] on button "Options" at bounding box center [883, 15] width 51 height 16
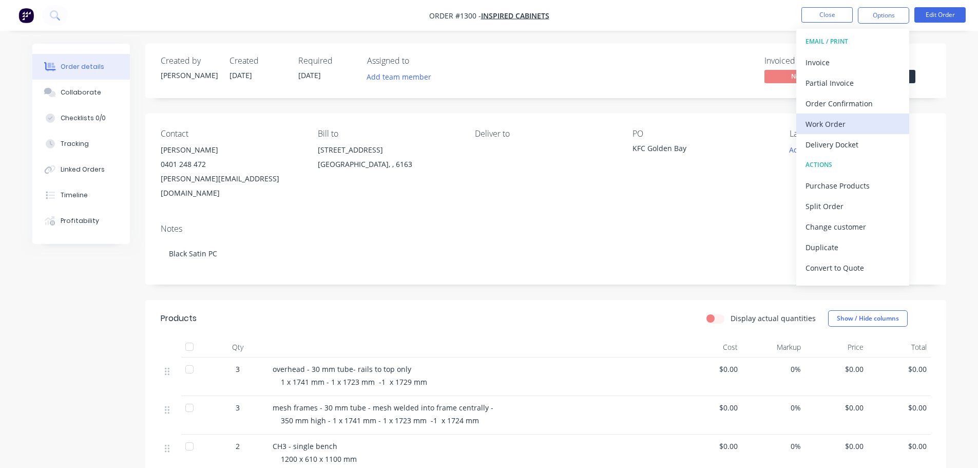
click at [844, 123] on div "Work Order" at bounding box center [852, 124] width 94 height 15
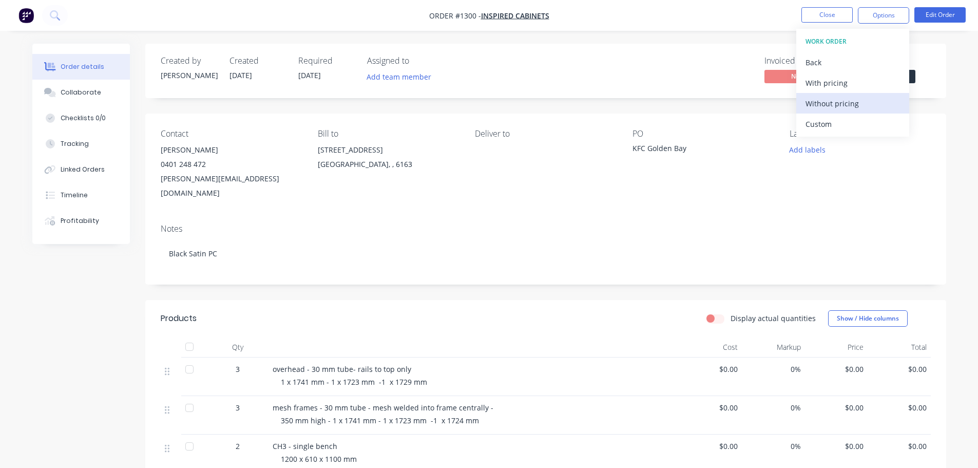
click at [839, 106] on div "Without pricing" at bounding box center [852, 103] width 94 height 15
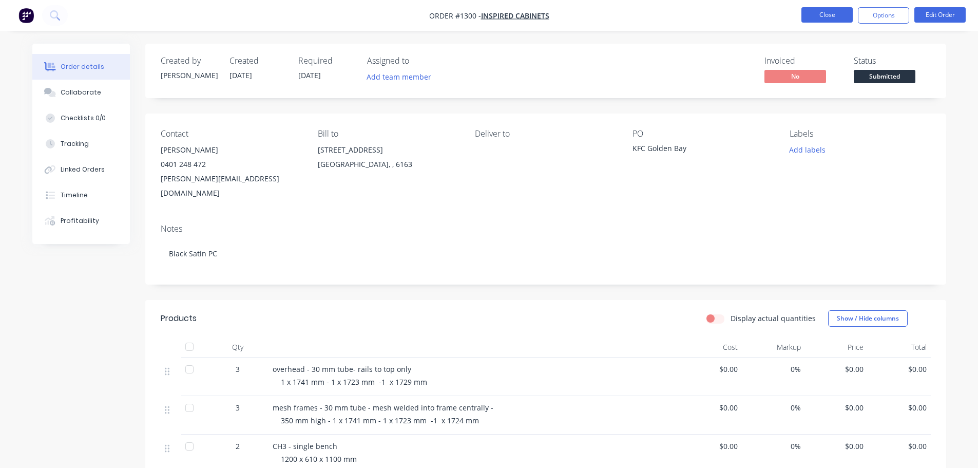
click at [825, 15] on button "Close" at bounding box center [826, 14] width 51 height 15
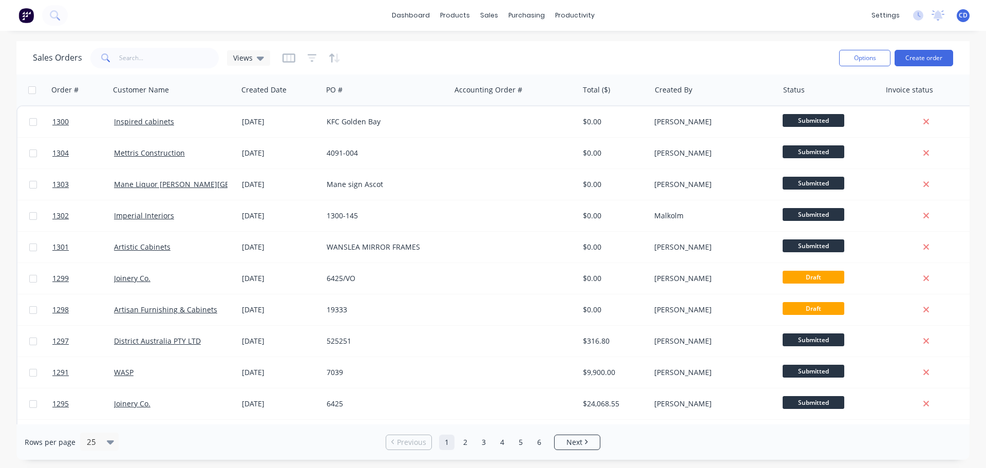
click at [825, 21] on div "dashboard products sales purchasing productivity dashboard products Product Cat…" at bounding box center [493, 15] width 986 height 31
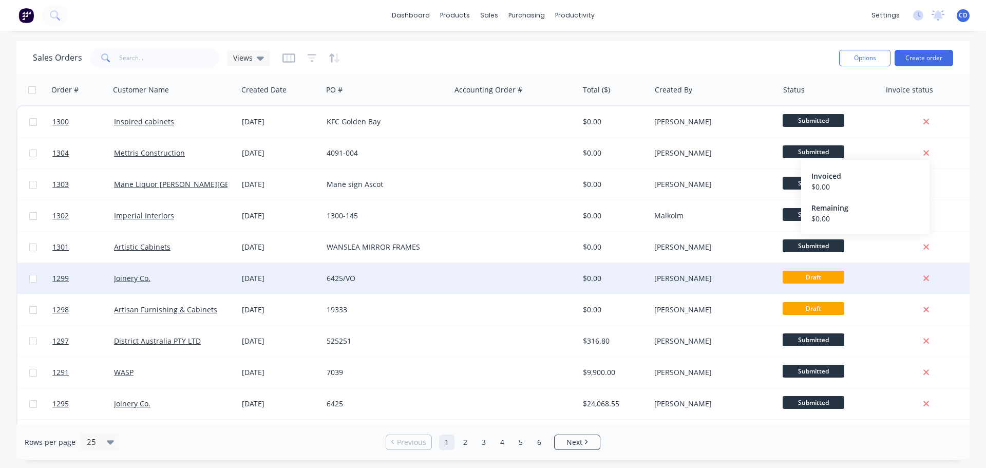
click at [323, 283] on div "6425/VO" at bounding box center [386, 278] width 128 height 31
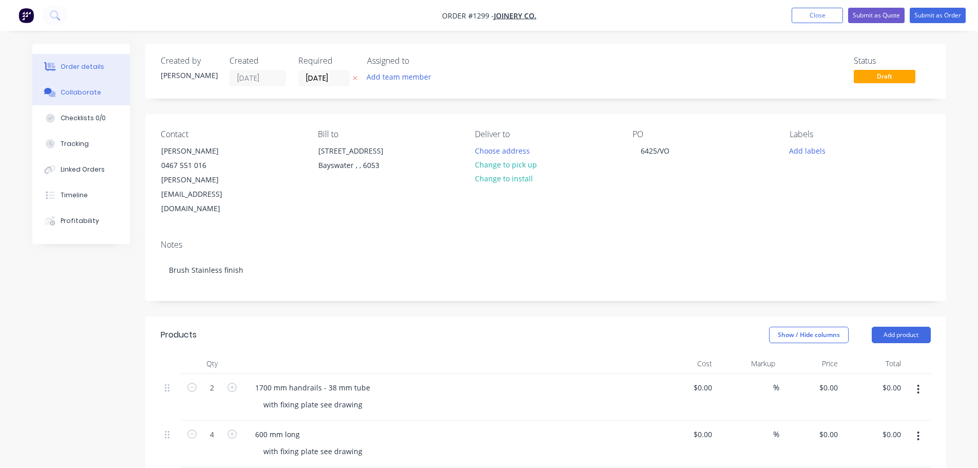
click at [108, 98] on button "Collaborate" at bounding box center [81, 93] width 98 height 26
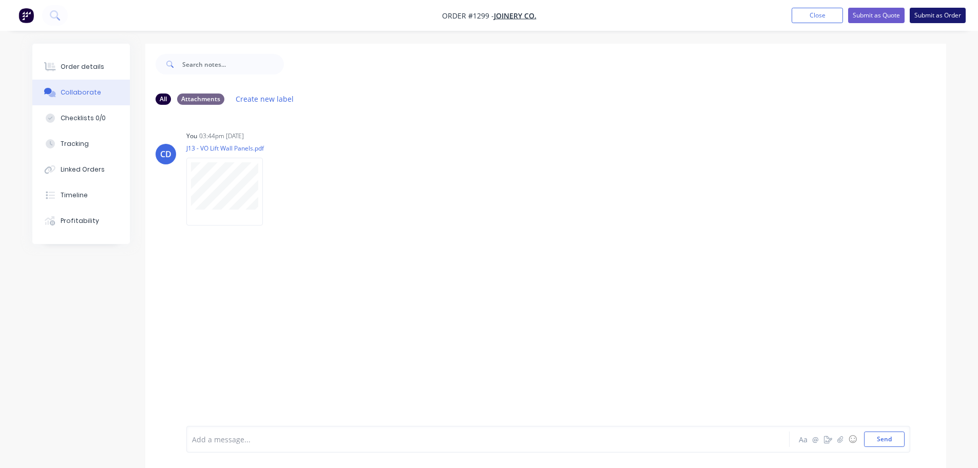
click at [937, 22] on button "Submit as Order" at bounding box center [938, 15] width 56 height 15
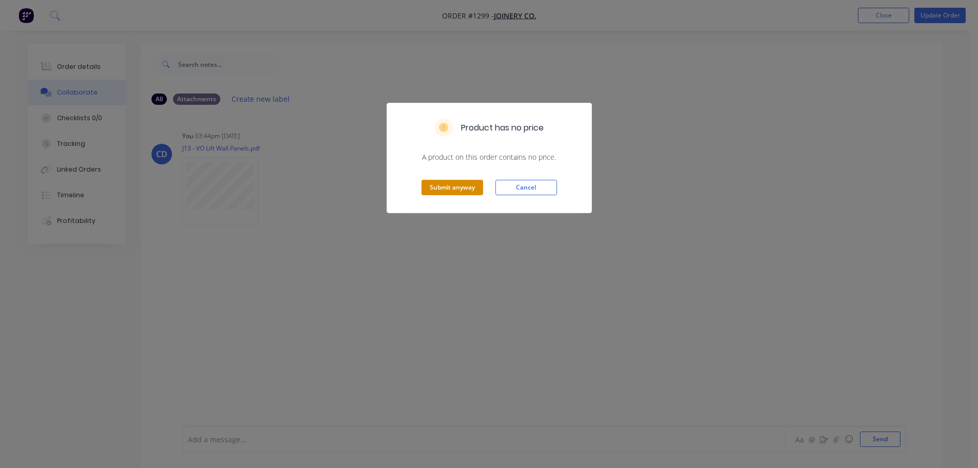
click at [450, 191] on button "Submit anyway" at bounding box center [452, 187] width 62 height 15
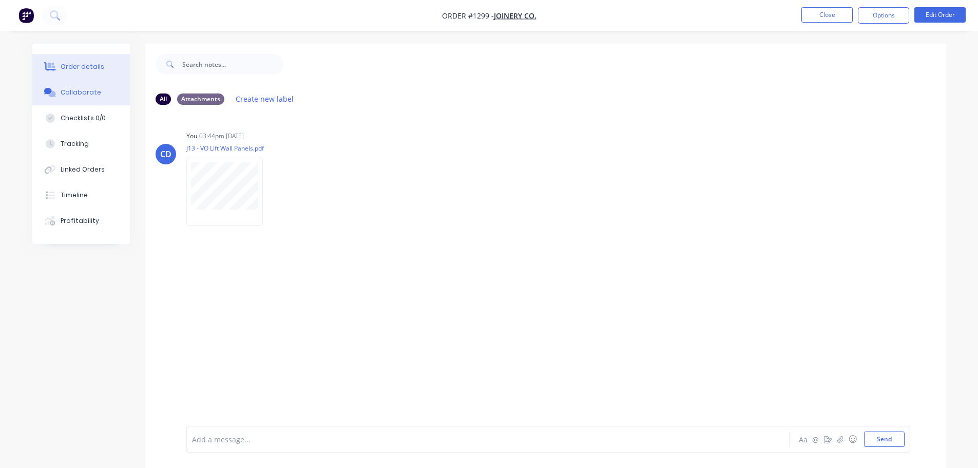
click at [77, 72] on button "Order details" at bounding box center [81, 67] width 98 height 26
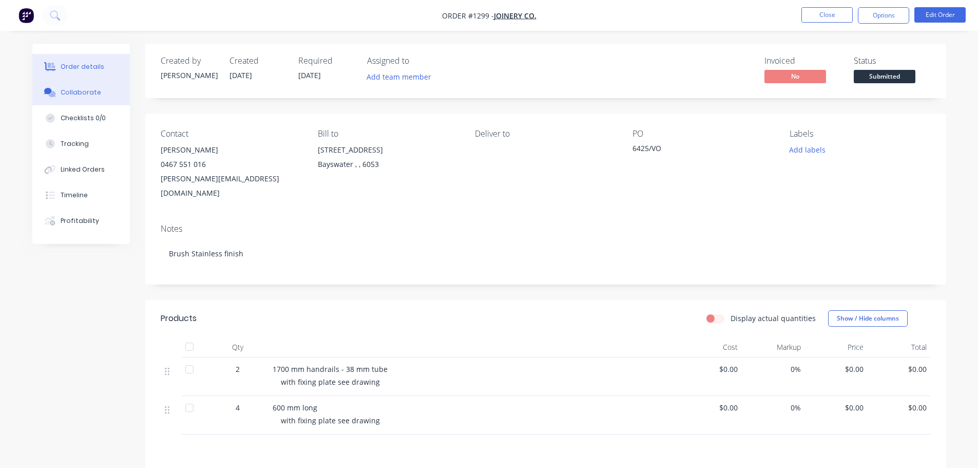
click at [93, 88] on div "Collaborate" at bounding box center [81, 92] width 41 height 9
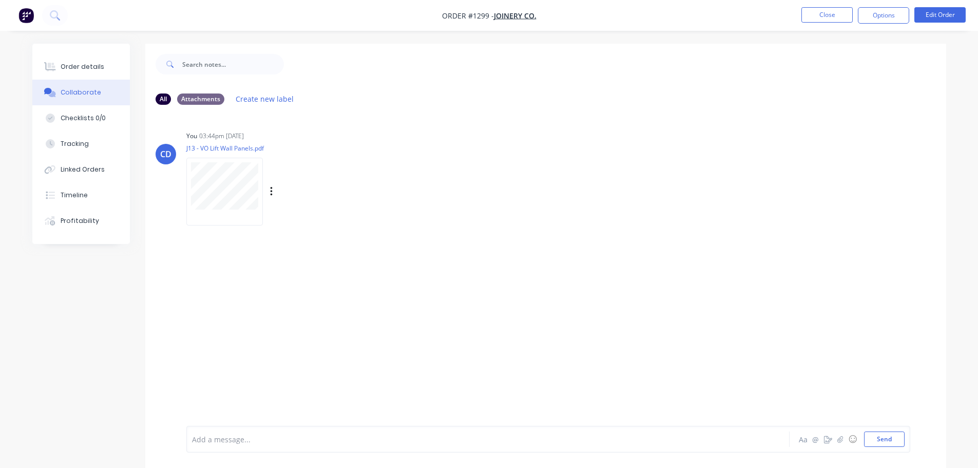
drag, startPoint x: 466, startPoint y: 195, endPoint x: 486, endPoint y: 210, distance: 24.9
click at [474, 201] on div "All Attachments Create new label CD You 03:44pm [DATE] J13 - VO Lift Wall Panel…" at bounding box center [545, 263] width 801 height 439
click at [828, 13] on button "Close" at bounding box center [826, 14] width 51 height 15
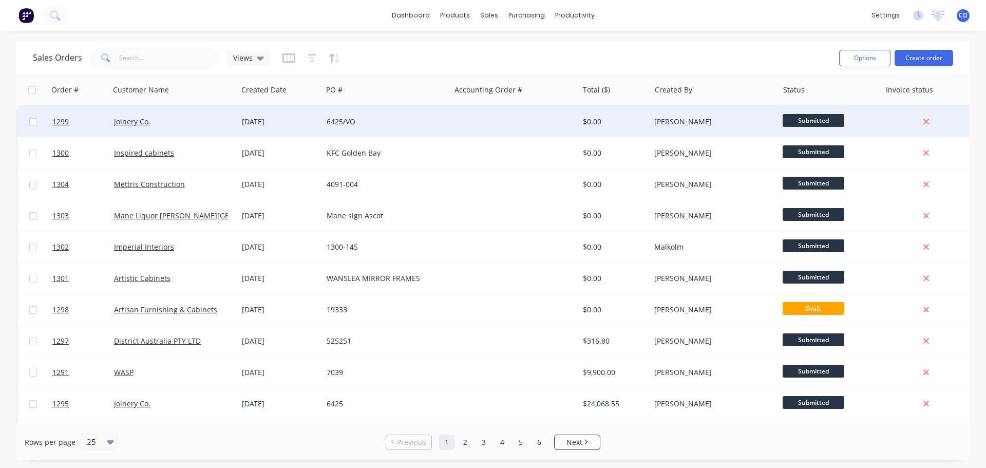
click at [222, 119] on div "Joinery Co." at bounding box center [171, 122] width 114 height 10
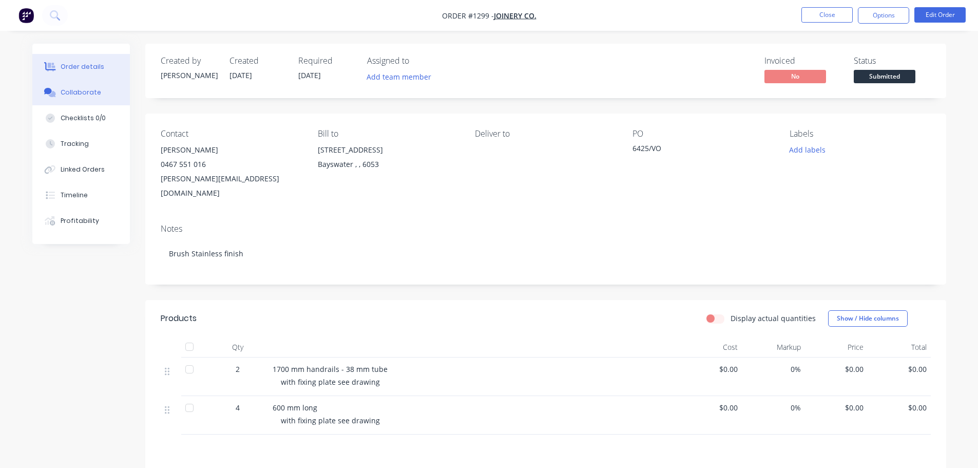
click at [78, 89] on div "Collaborate" at bounding box center [81, 92] width 41 height 9
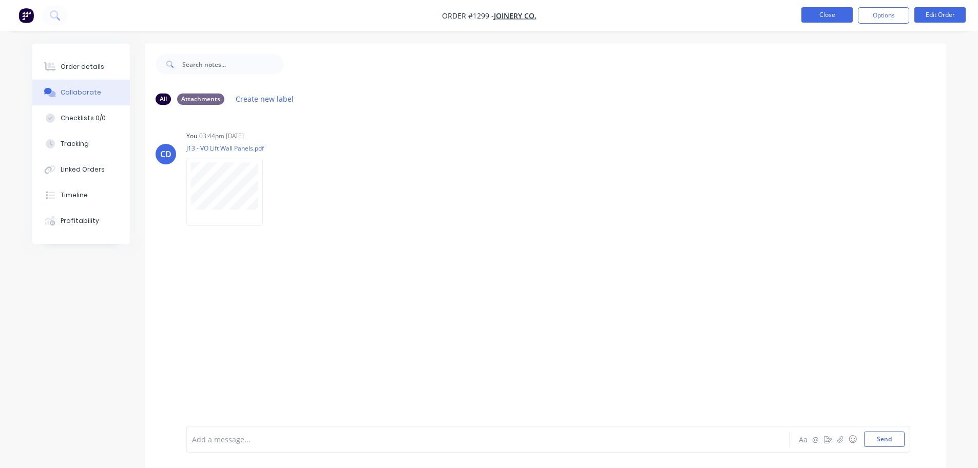
click at [817, 17] on button "Close" at bounding box center [826, 14] width 51 height 15
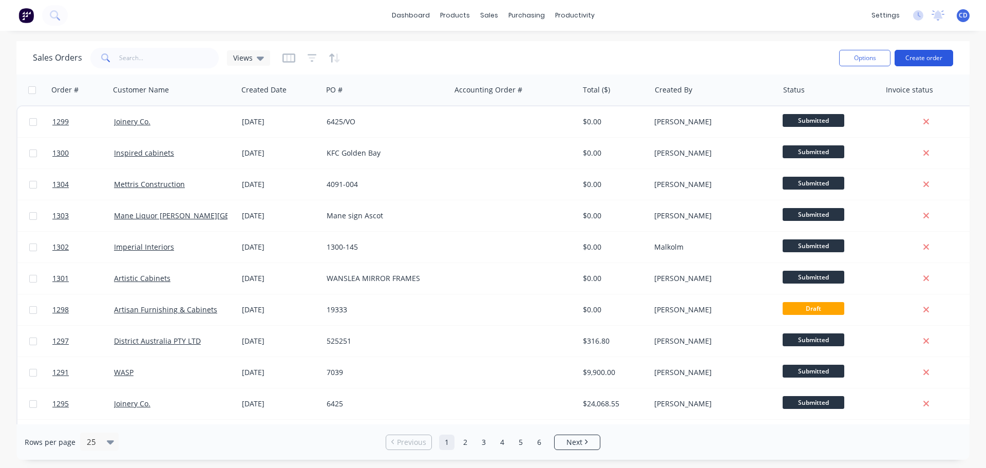
click at [927, 55] on button "Create order" at bounding box center [923, 58] width 59 height 16
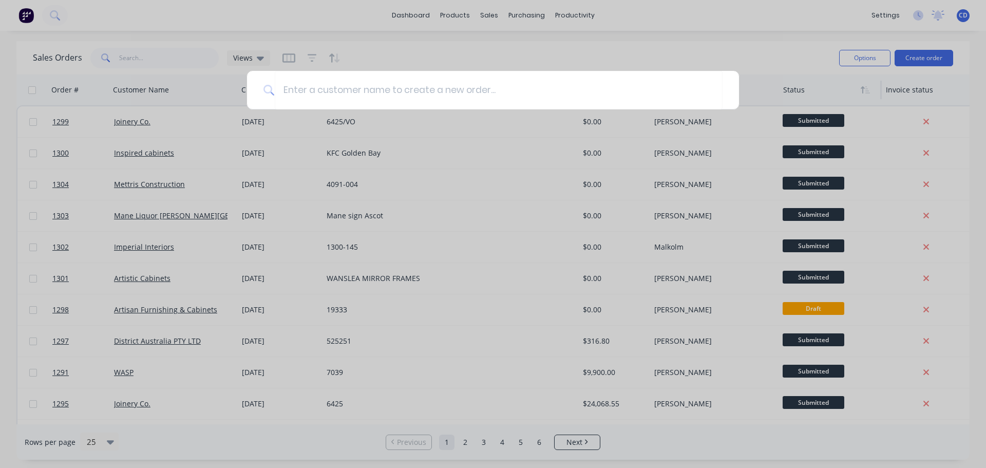
drag, startPoint x: 799, startPoint y: 50, endPoint x: 832, endPoint y: 92, distance: 53.3
click at [800, 50] on div at bounding box center [493, 234] width 986 height 468
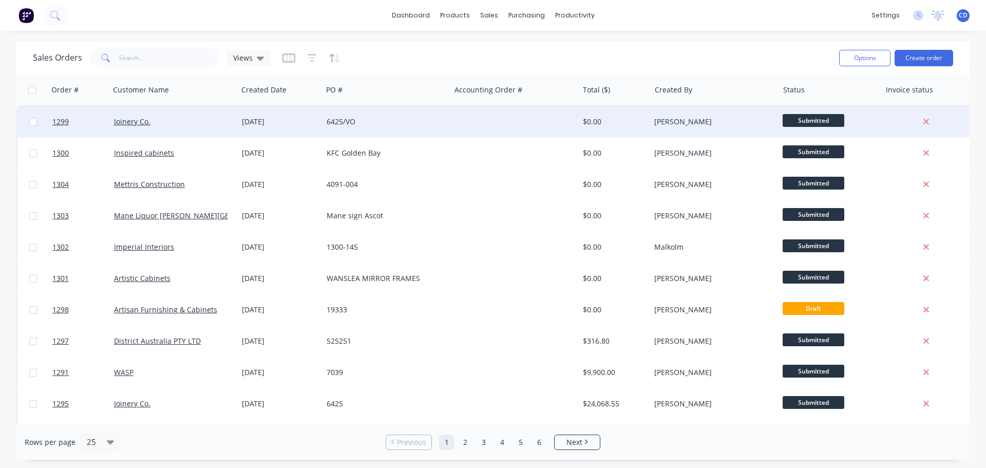
click at [809, 112] on div "Submitted" at bounding box center [829, 121] width 102 height 31
click at [627, 129] on div "$0.00" at bounding box center [615, 121] width 72 height 31
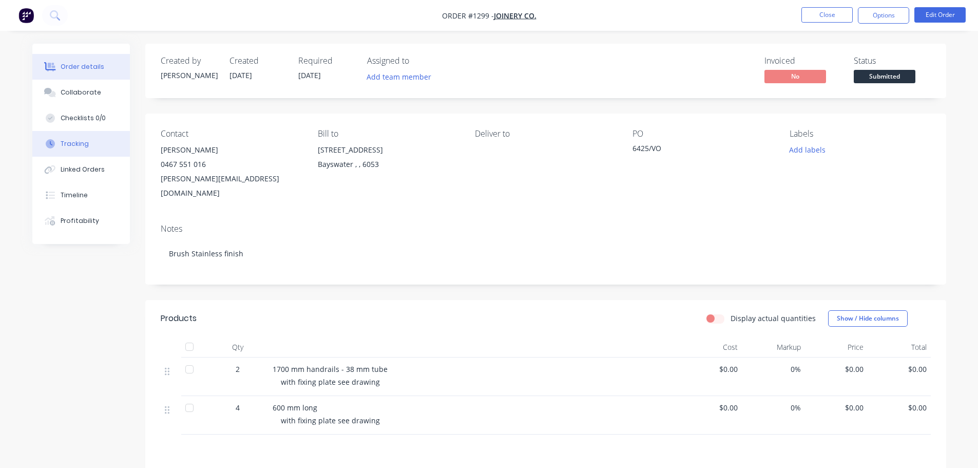
click at [81, 140] on div "Tracking" at bounding box center [75, 143] width 28 height 9
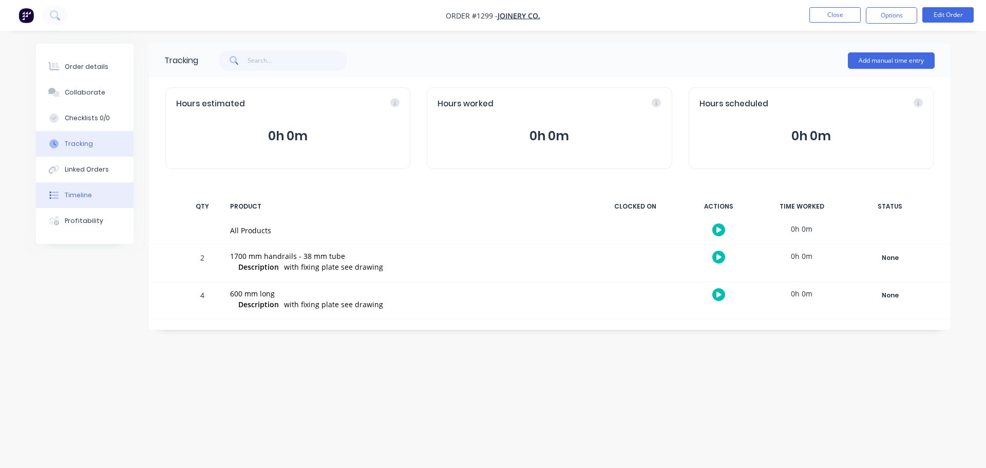
click at [84, 204] on button "Timeline" at bounding box center [85, 195] width 98 height 26
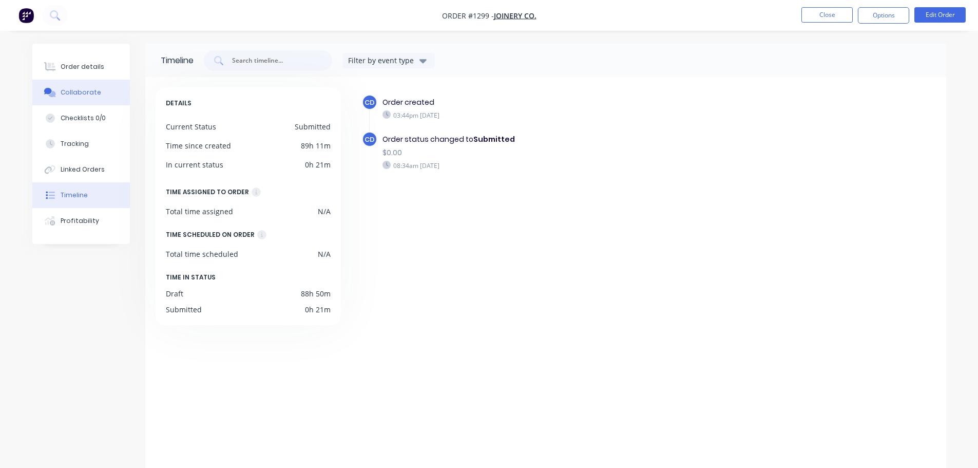
click at [94, 85] on button "Collaborate" at bounding box center [81, 93] width 98 height 26
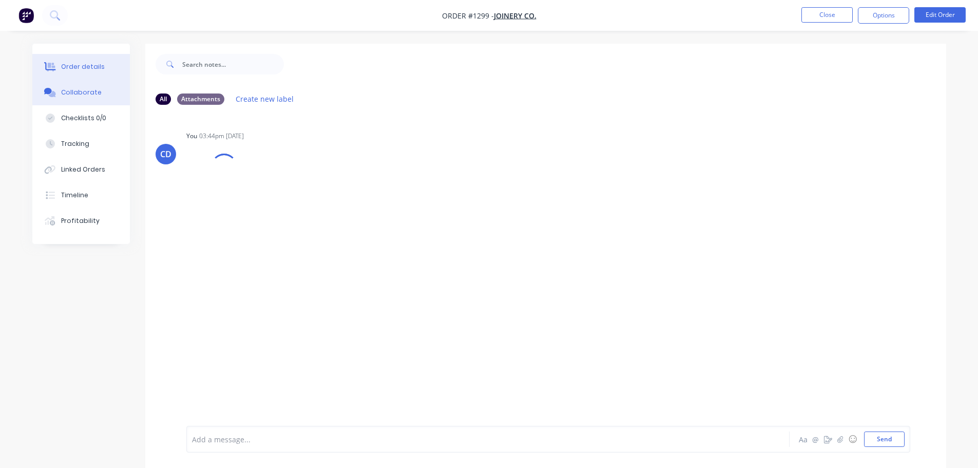
click at [95, 69] on div "Order details" at bounding box center [83, 66] width 44 height 9
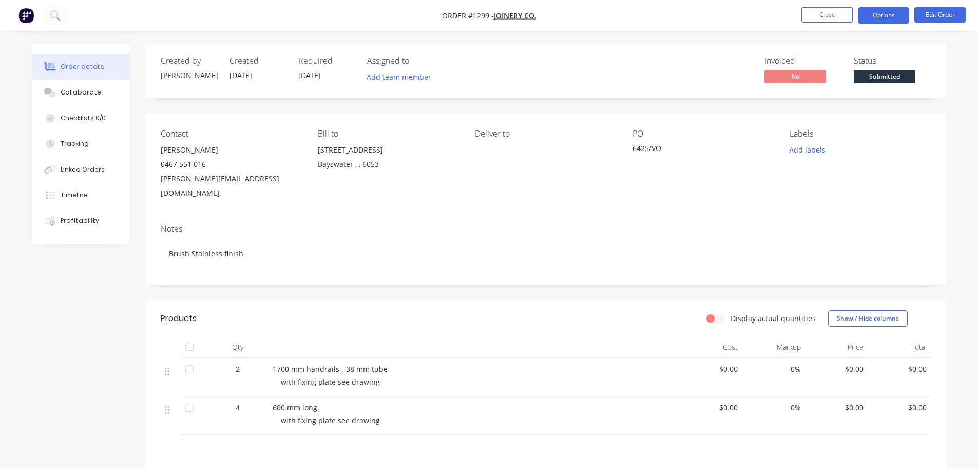
click at [887, 16] on button "Options" at bounding box center [883, 15] width 51 height 16
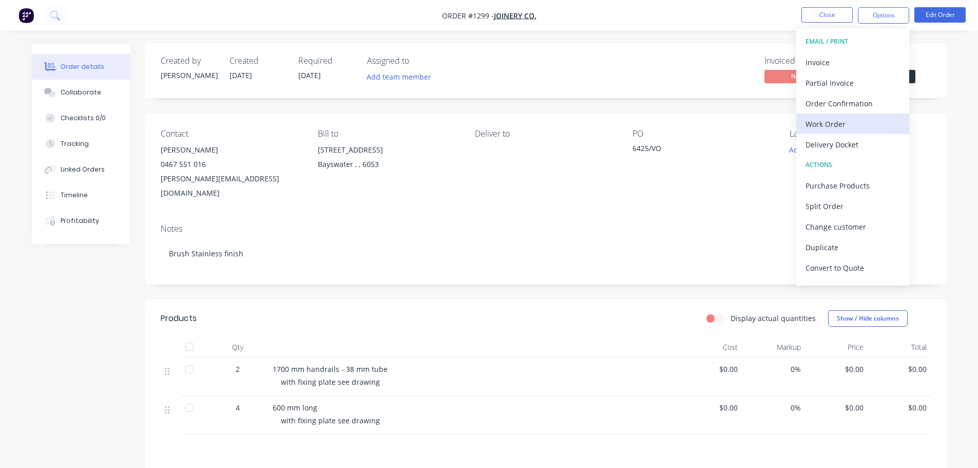
click at [832, 120] on div "Work Order" at bounding box center [852, 124] width 94 height 15
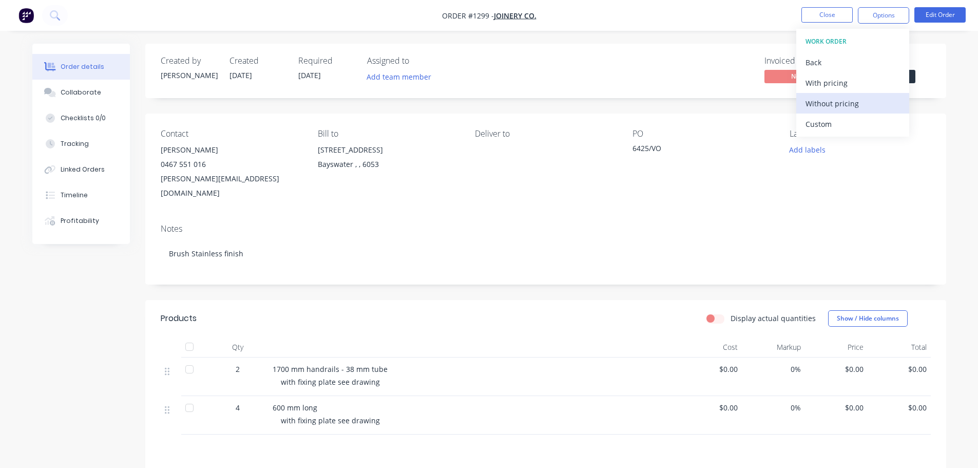
click at [836, 105] on div "Without pricing" at bounding box center [852, 103] width 94 height 15
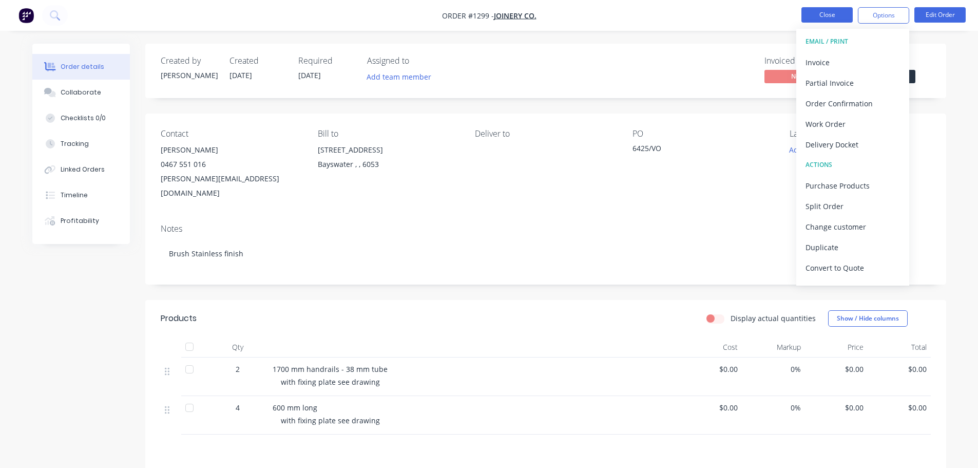
click at [832, 16] on button "Close" at bounding box center [826, 14] width 51 height 15
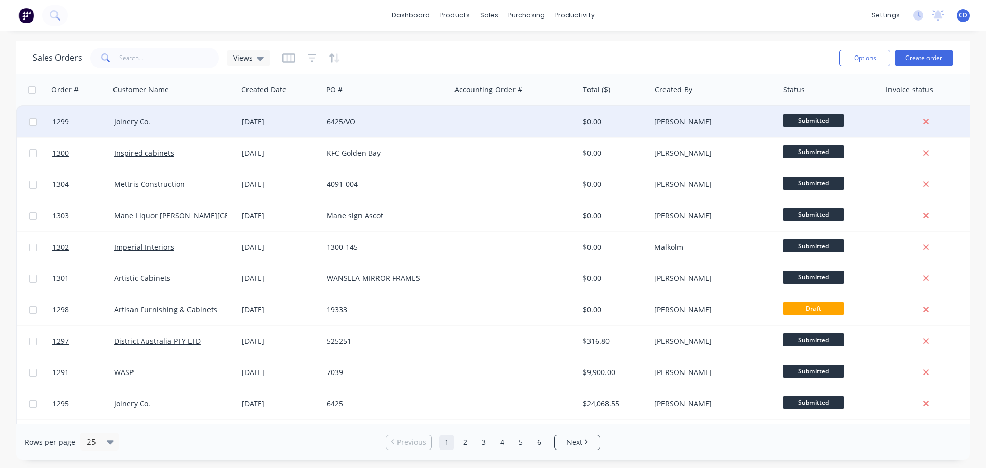
click at [348, 120] on div "6425/VO" at bounding box center [383, 122] width 114 height 10
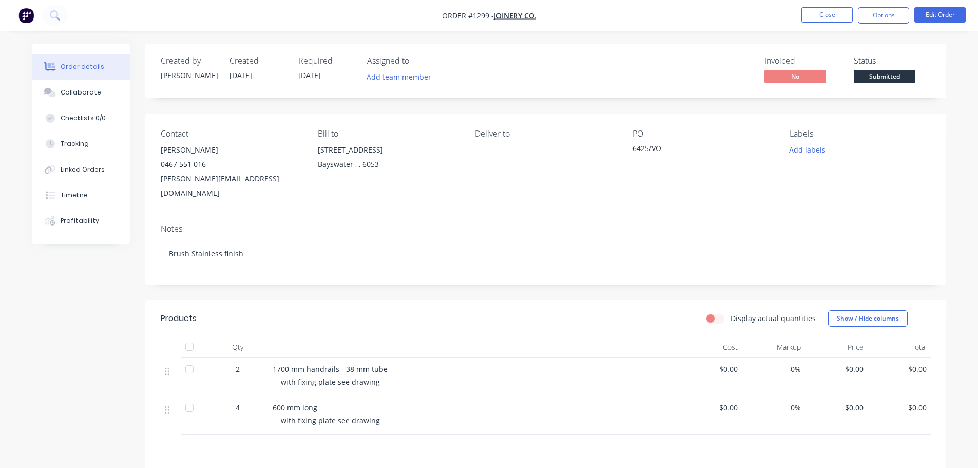
click at [858, 399] on div "$0.00" at bounding box center [836, 415] width 63 height 39
click at [856, 402] on span "$0.00" at bounding box center [836, 407] width 55 height 11
click at [930, 15] on button "Edit Order" at bounding box center [939, 14] width 51 height 15
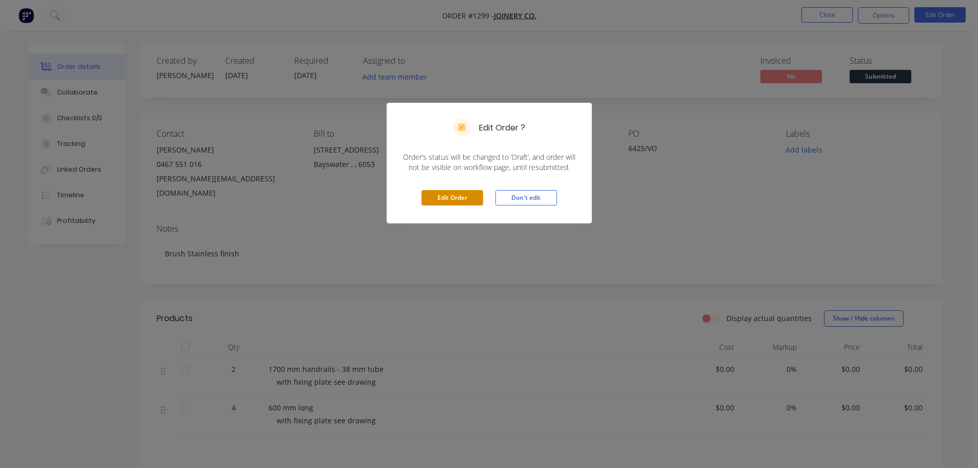
click at [463, 203] on button "Edit Order" at bounding box center [452, 197] width 62 height 15
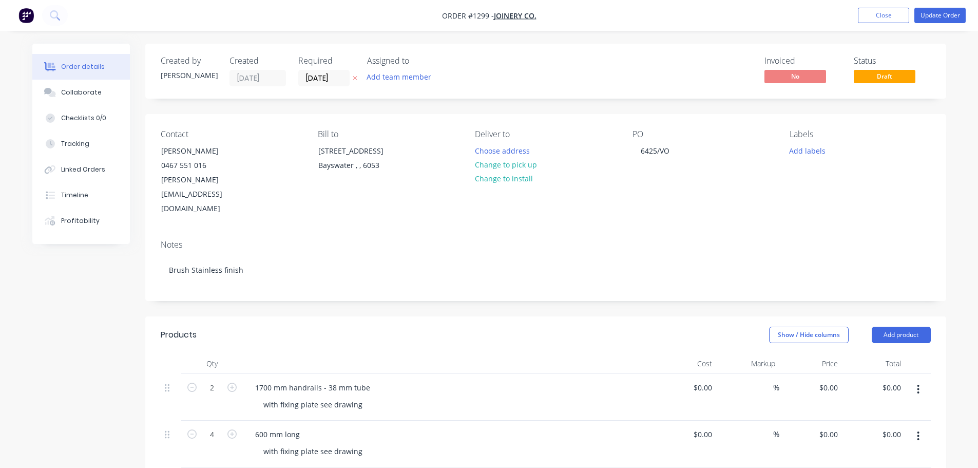
click at [819, 420] on div "$0.00 $0.00" at bounding box center [810, 443] width 63 height 47
click at [827, 427] on div "0 $0.00" at bounding box center [828, 434] width 28 height 15
type input "275"
type input "0"
type input "$275.00"
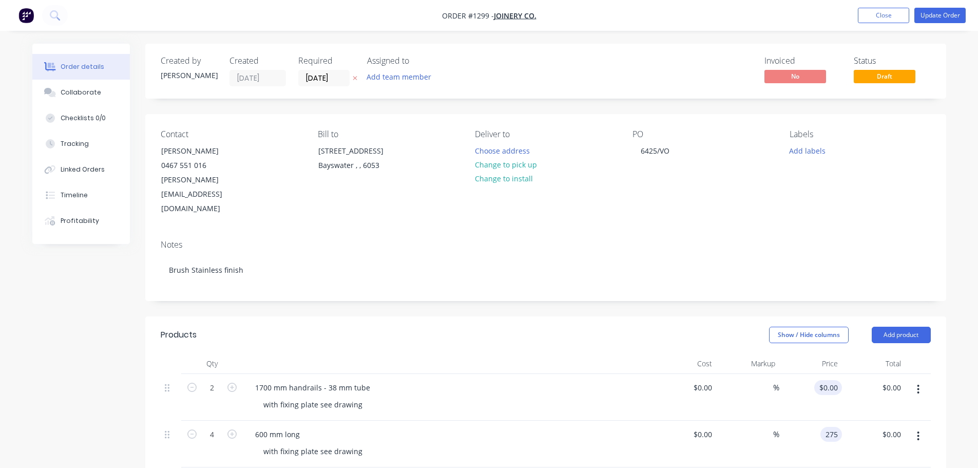
type input "$1,100.00"
click at [828, 380] on div "0 $0.00" at bounding box center [828, 387] width 28 height 15
type input "$385.00"
type input "$770.00"
click at [802, 297] on div "Created by [PERSON_NAME] Created [DATE] Required [DATE] Assigned to Add team me…" at bounding box center [545, 395] width 801 height 703
